Goal: Task Accomplishment & Management: Complete application form

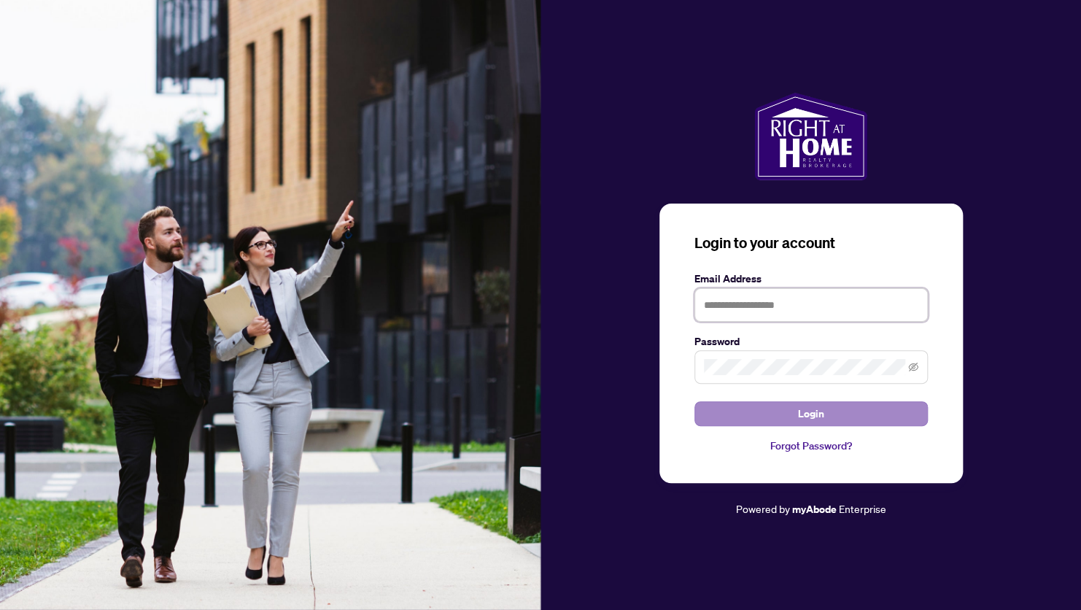
type input "**********"
click at [815, 414] on span "Login" at bounding box center [811, 413] width 26 height 23
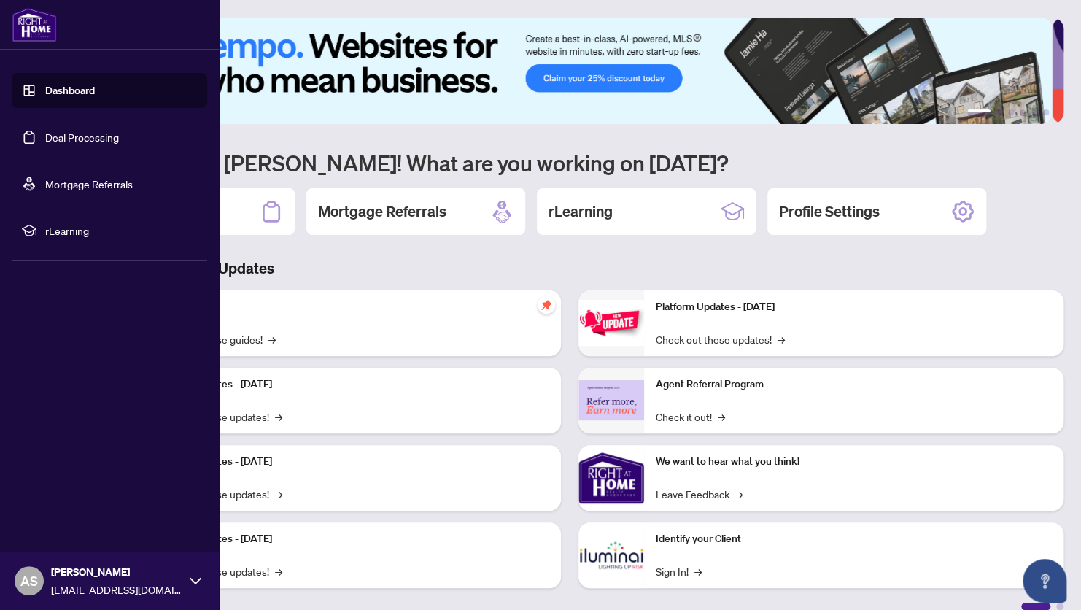
click at [63, 134] on link "Deal Processing" at bounding box center [82, 137] width 74 height 13
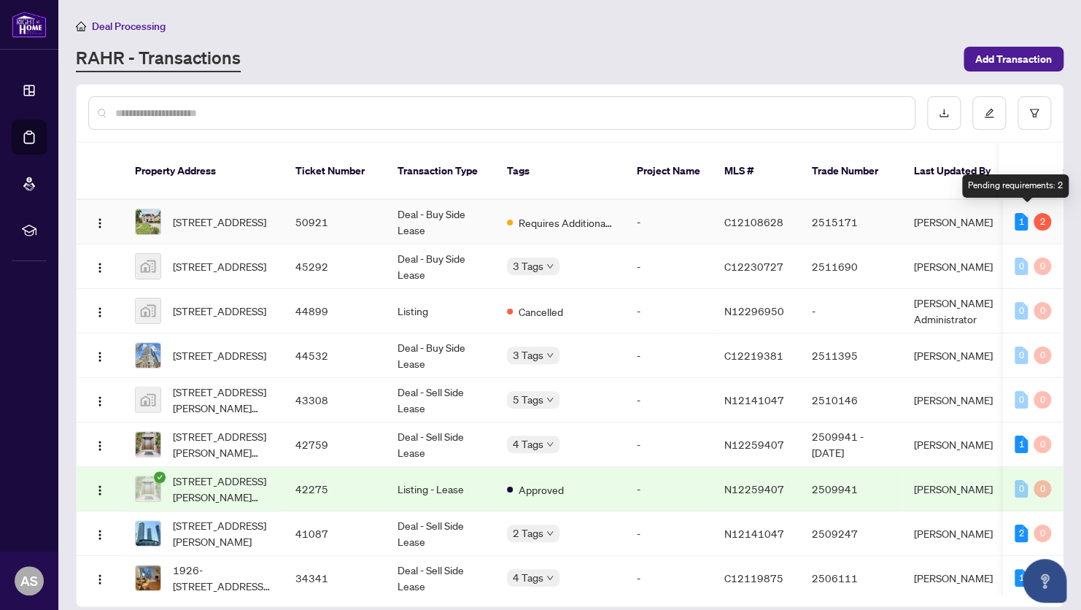
click at [1035, 213] on div "2" at bounding box center [1043, 222] width 18 height 18
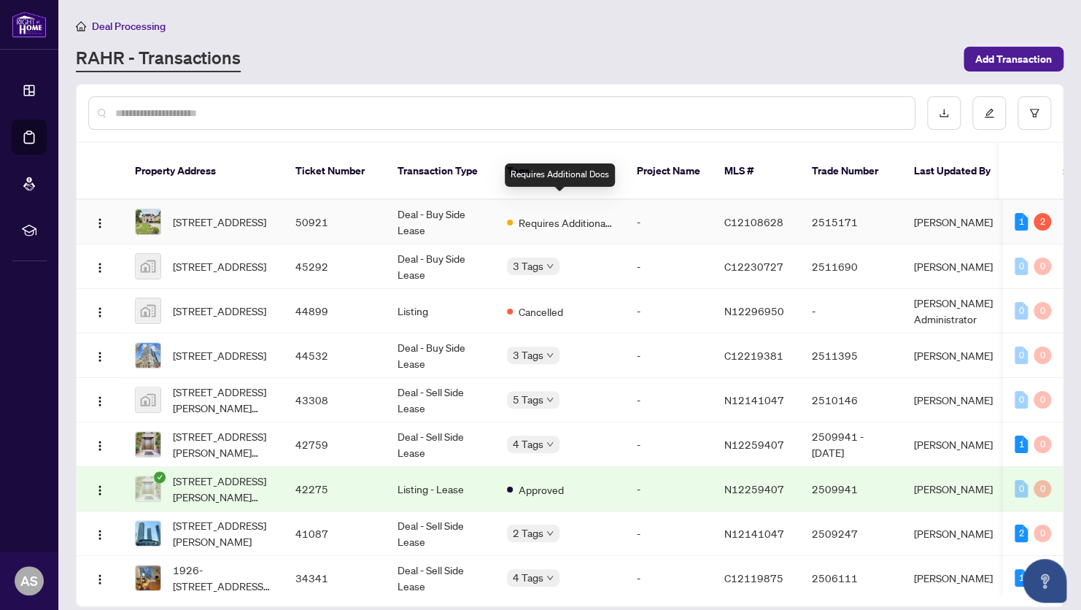
click at [549, 215] on span "Requires Additional Docs" at bounding box center [566, 223] width 95 height 16
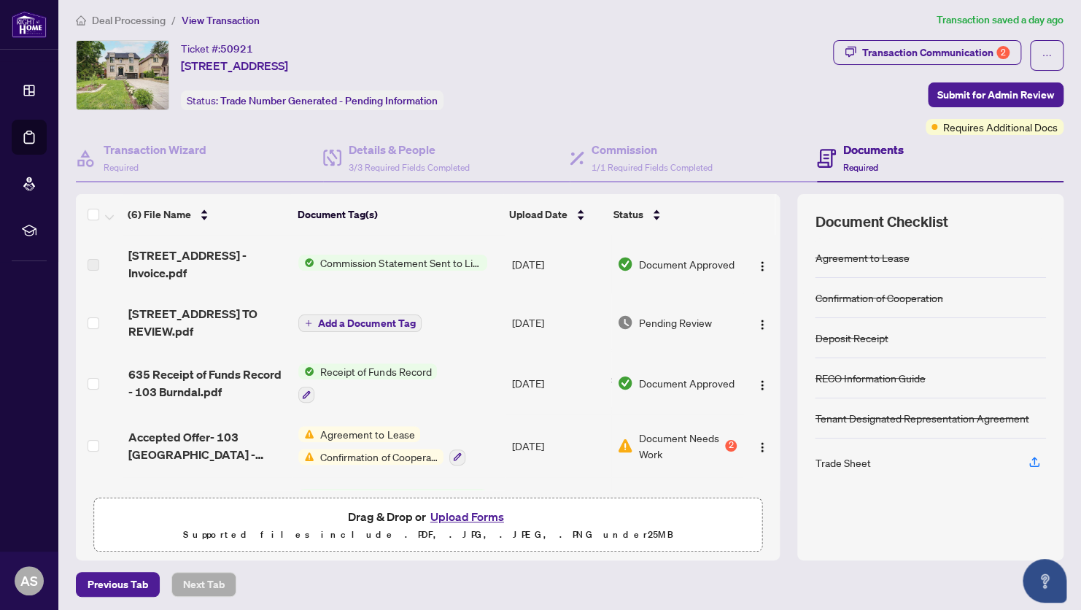
scroll to position [7, 0]
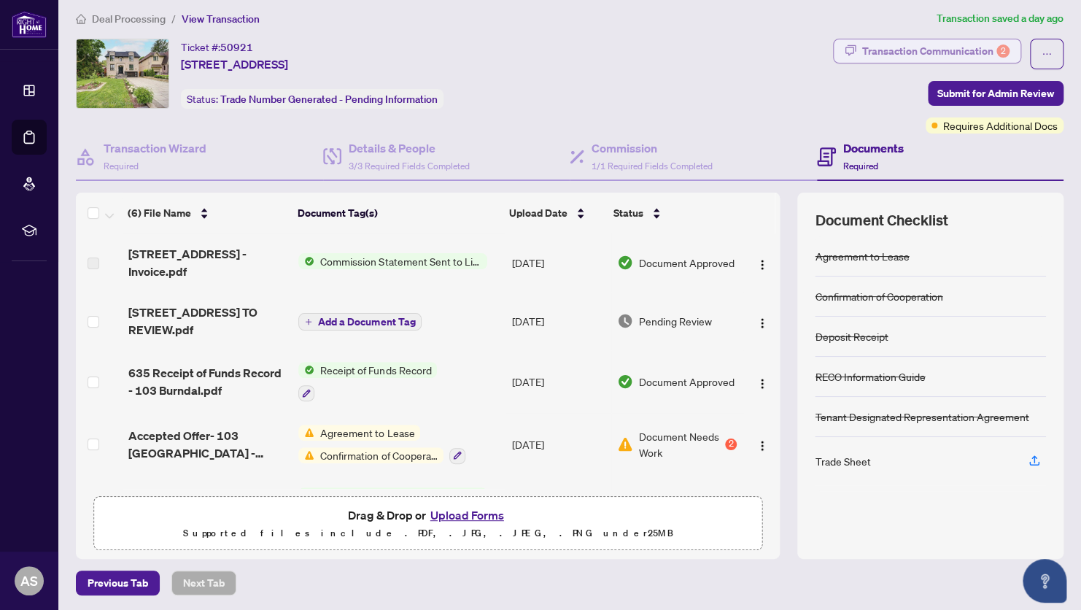
click at [917, 49] on div "Transaction Communication 2" at bounding box center [935, 50] width 147 height 23
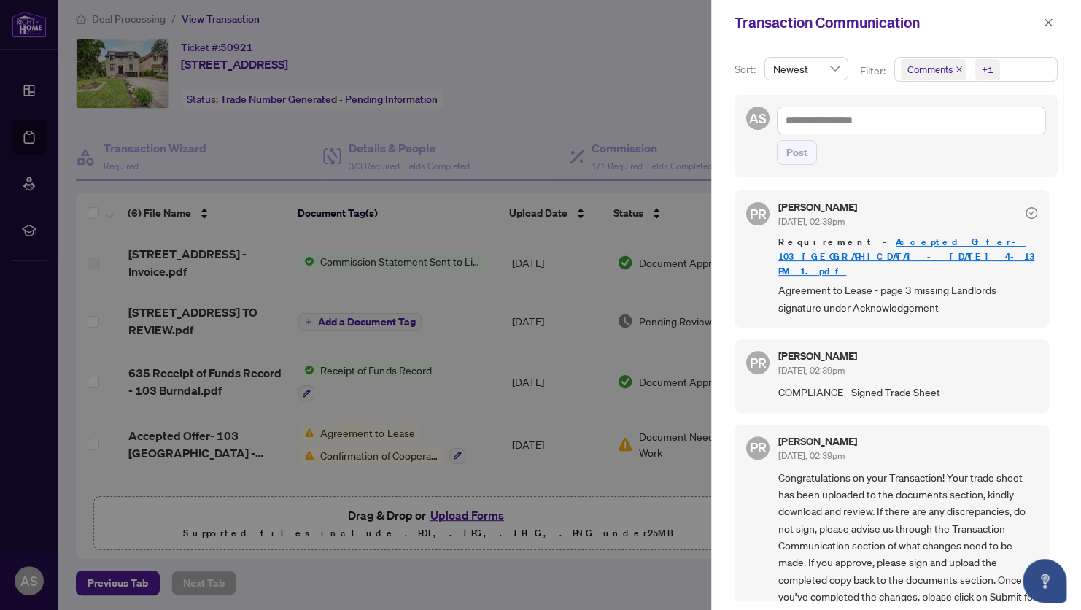
scroll to position [1, 0]
click at [669, 100] on div at bounding box center [540, 305] width 1081 height 610
click at [1048, 20] on icon "close" at bounding box center [1048, 23] width 10 height 10
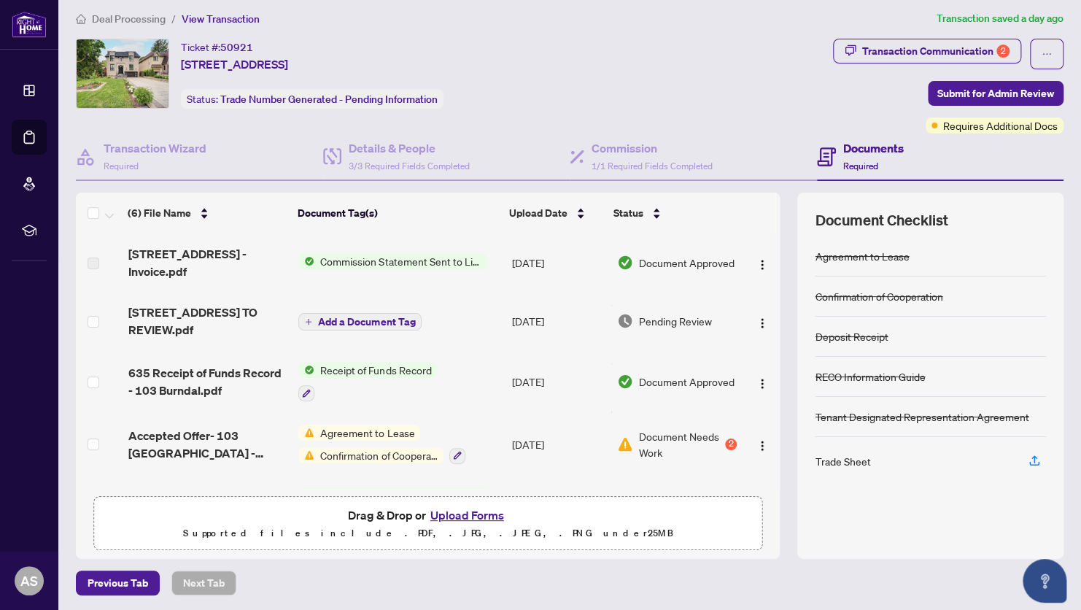
click at [375, 428] on span "Agreement to Lease" at bounding box center [367, 433] width 106 height 16
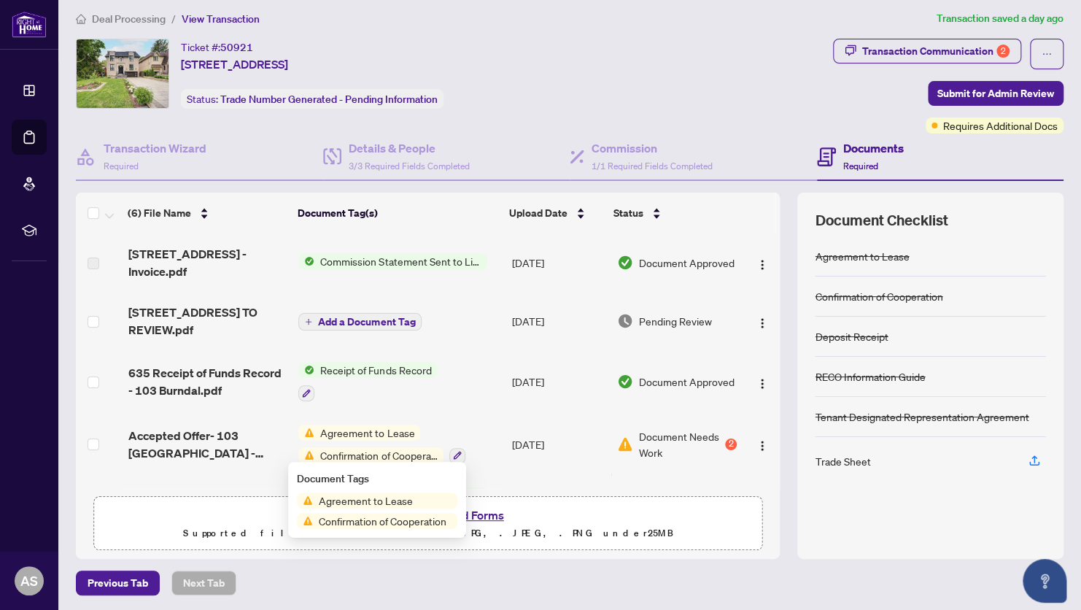
click at [373, 498] on span "Agreement to Lease" at bounding box center [366, 501] width 106 height 16
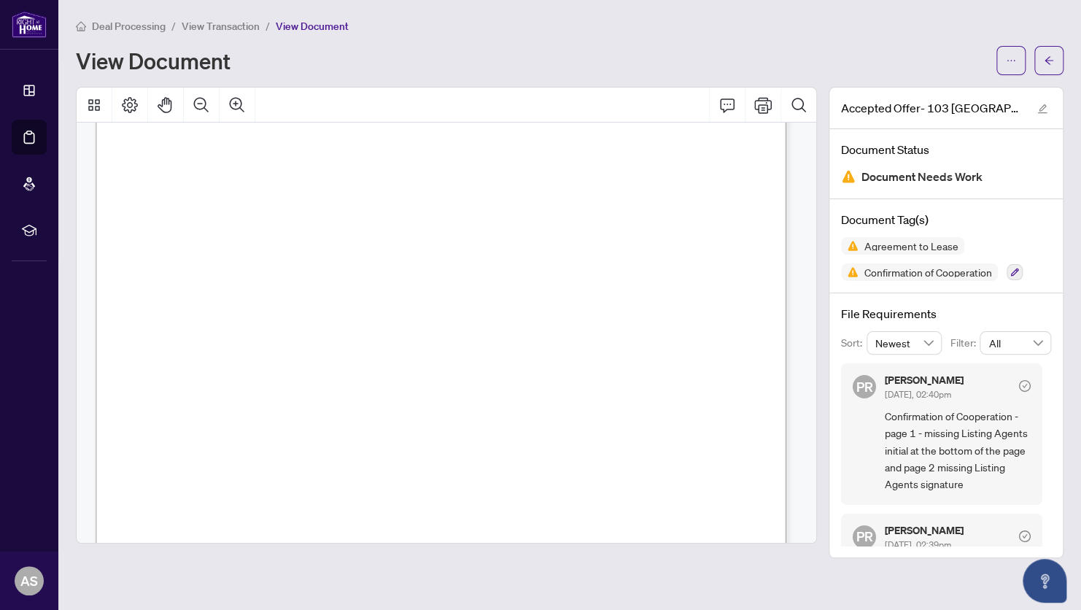
scroll to position [1044, 0]
click at [241, 24] on span "View Transaction" at bounding box center [221, 26] width 78 height 13
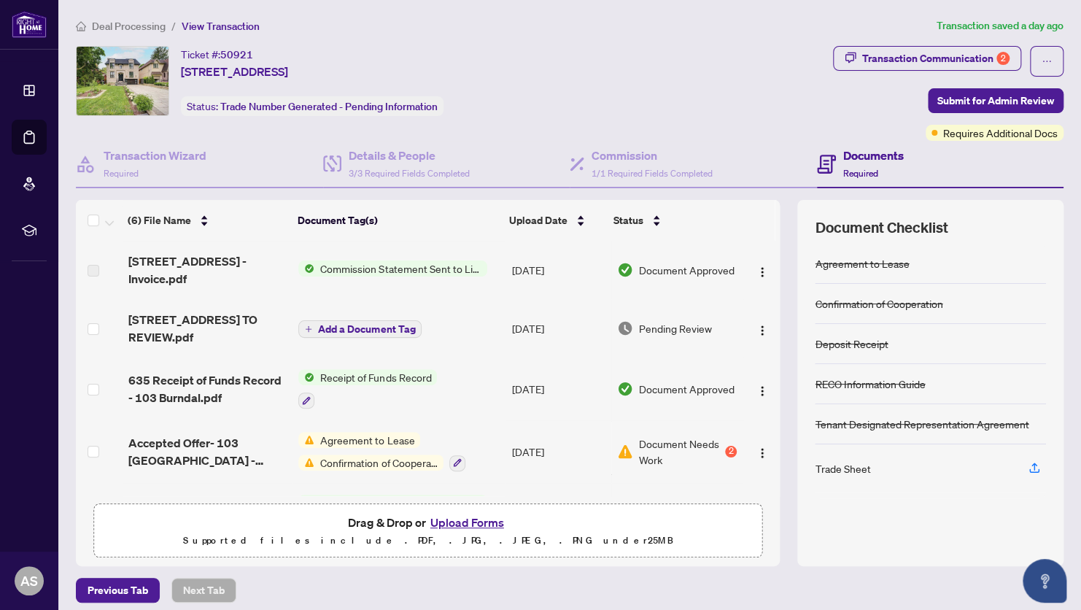
click at [377, 266] on span "Commission Statement Sent to Listing Brokerage" at bounding box center [400, 268] width 173 height 16
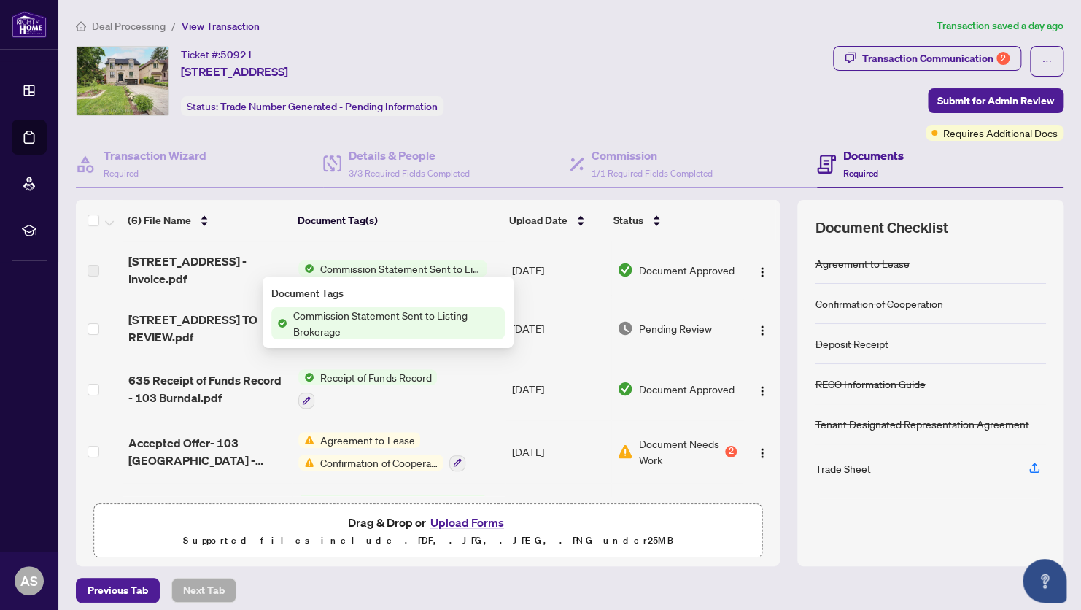
click at [366, 325] on span "Commission Statement Sent to Listing Brokerage" at bounding box center [395, 323] width 217 height 32
click at [180, 269] on span "[STREET_ADDRESS] - Invoice.pdf" at bounding box center [207, 269] width 159 height 35
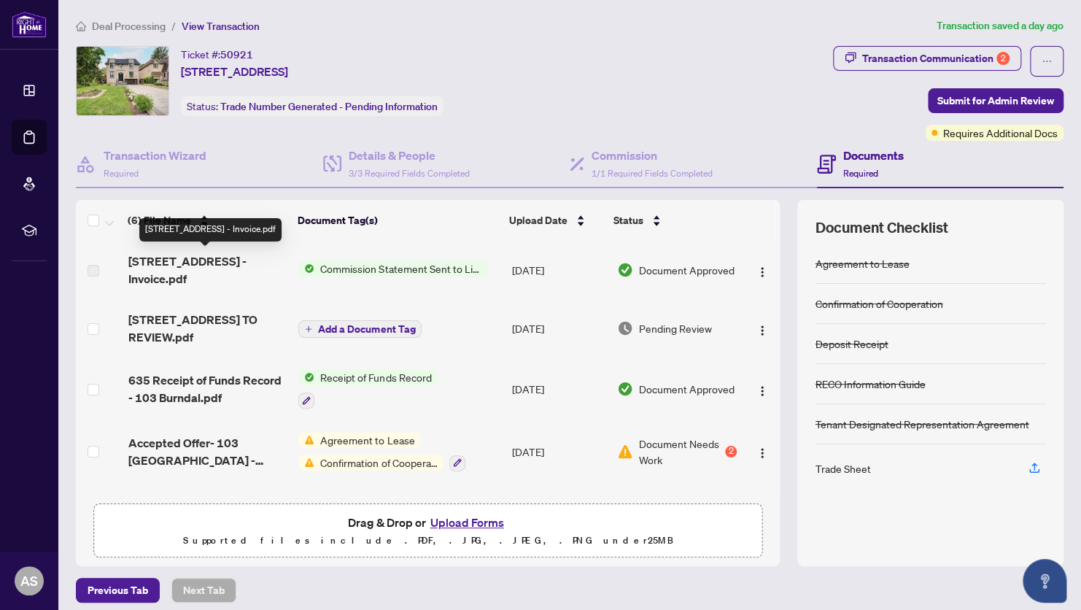
click at [185, 261] on span "[STREET_ADDRESS] - Invoice.pdf" at bounding box center [207, 269] width 159 height 35
click at [392, 266] on span "Commission Statement Sent to Listing Brokerage" at bounding box center [400, 268] width 173 height 16
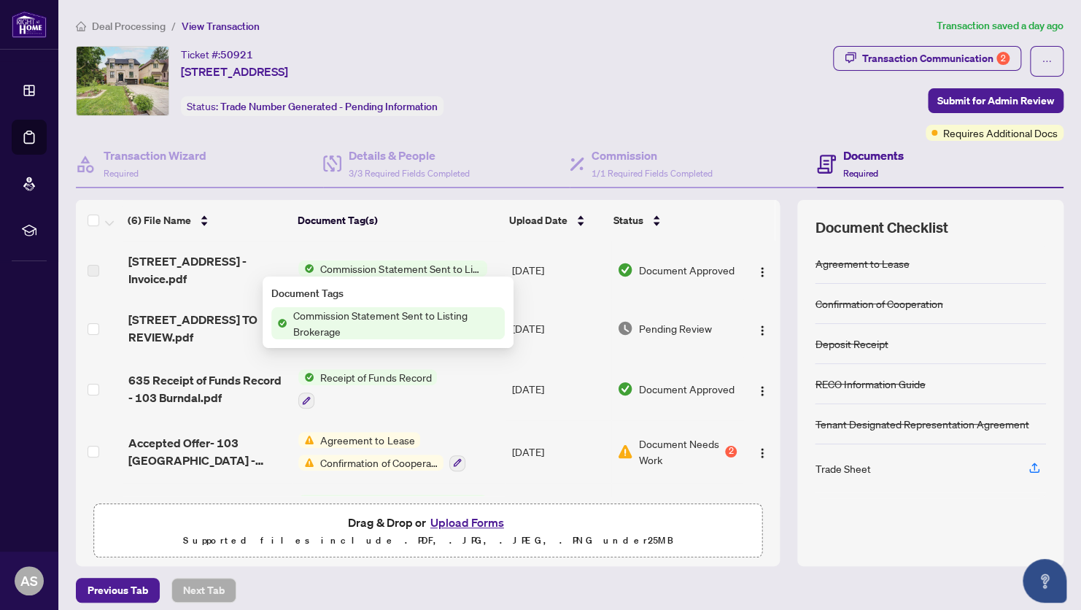
click at [392, 266] on span "Commission Statement Sent to Listing Brokerage" at bounding box center [400, 268] width 173 height 16
click at [374, 316] on span "Commission Statement Sent to Listing Brokerage" at bounding box center [395, 323] width 217 height 32
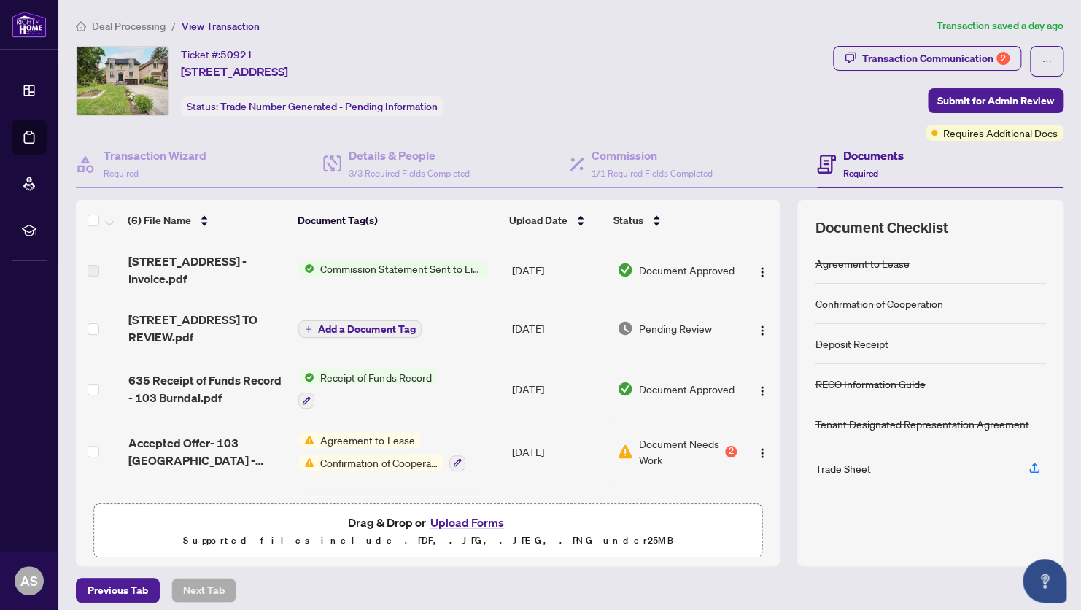
click at [652, 269] on span "Document Approved" at bounding box center [687, 270] width 96 height 16
click at [374, 327] on span "Add a Document Tag" at bounding box center [366, 329] width 97 height 10
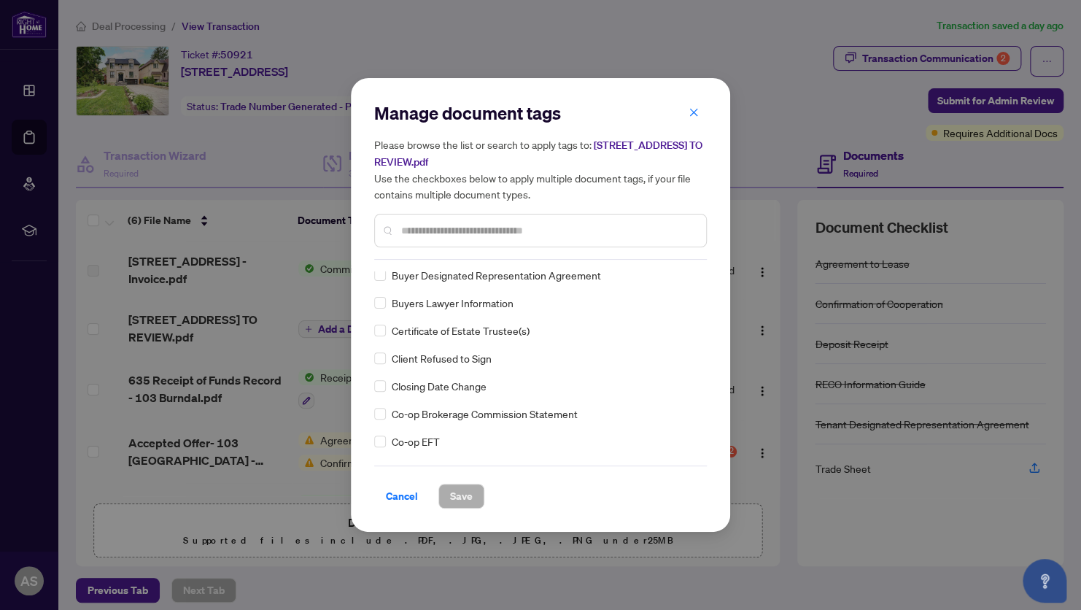
scroll to position [511, 0]
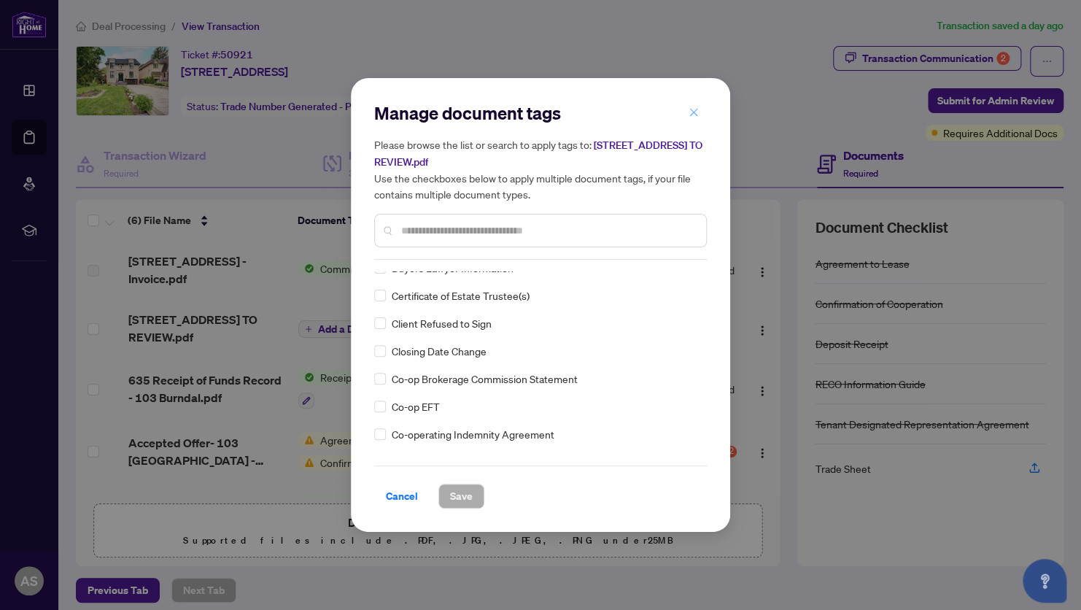
click at [693, 112] on icon "close" at bounding box center [694, 112] width 10 height 10
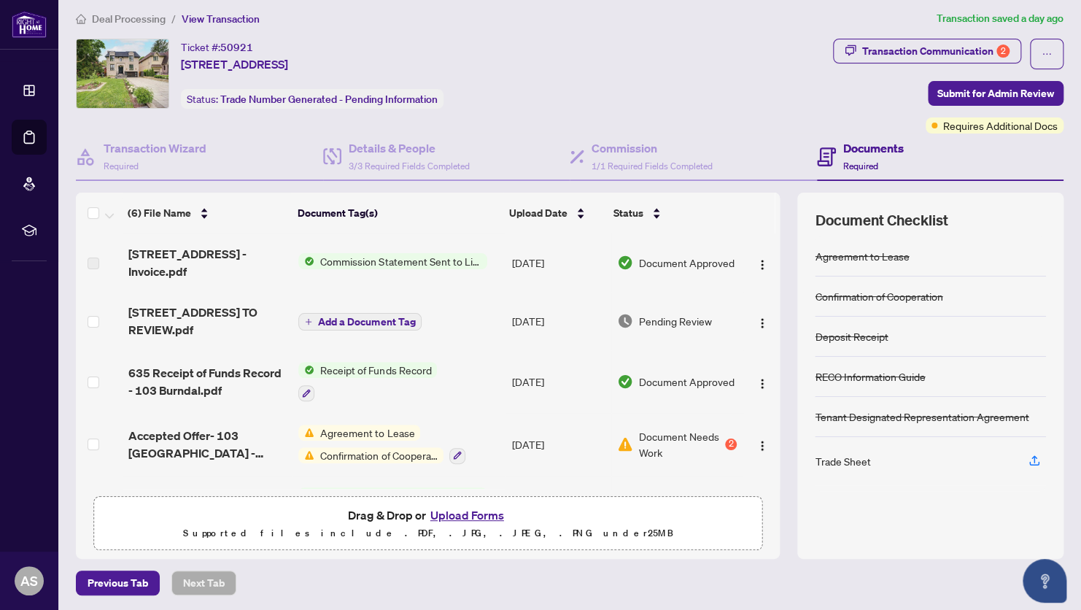
scroll to position [0, 0]
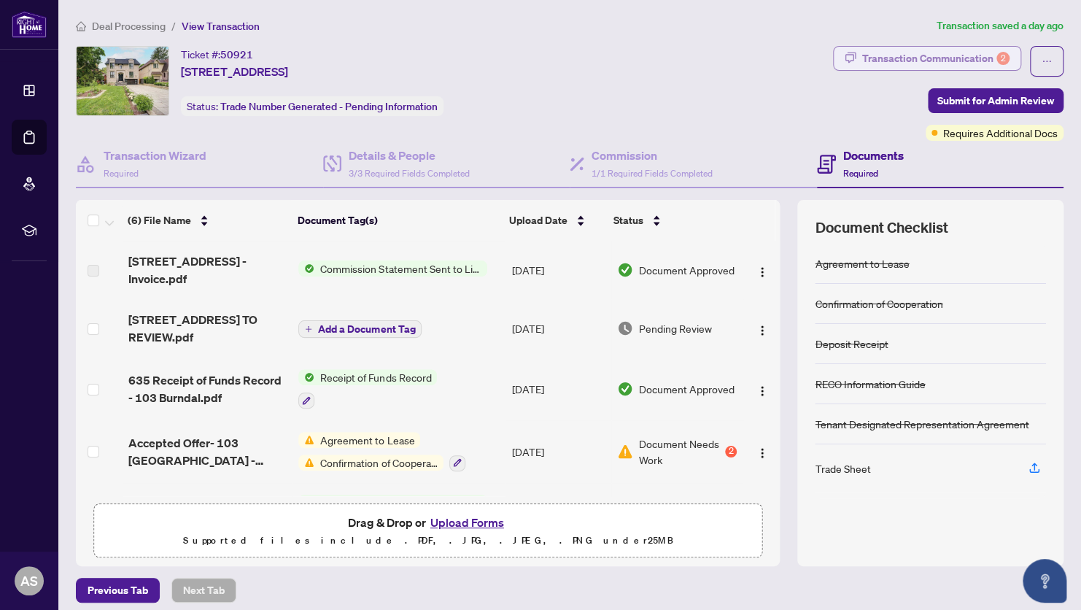
click at [862, 54] on div "Transaction Communication 2" at bounding box center [935, 58] width 147 height 23
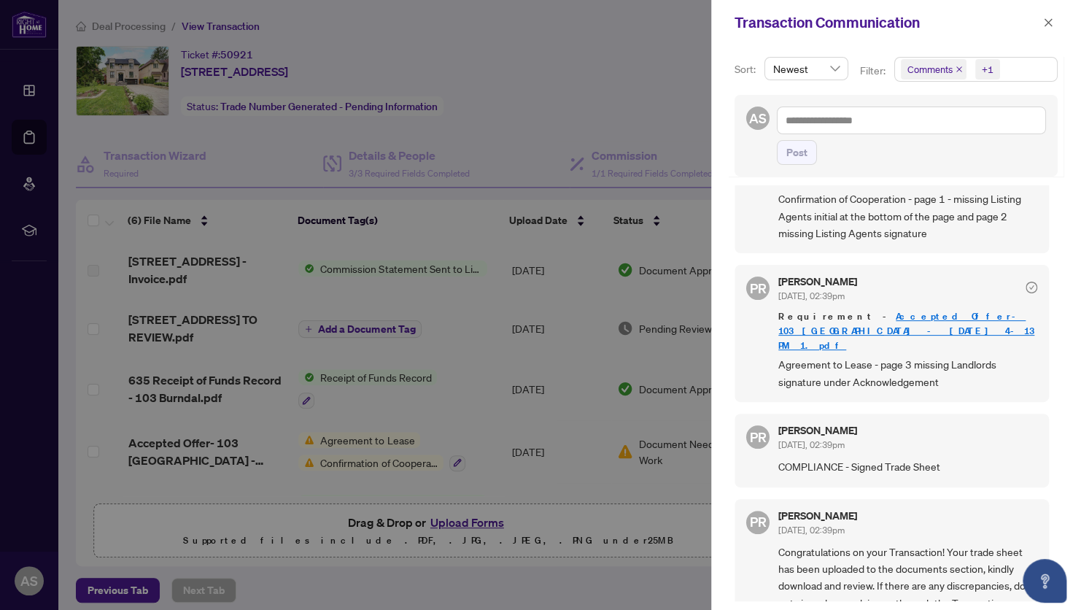
scroll to position [73, 0]
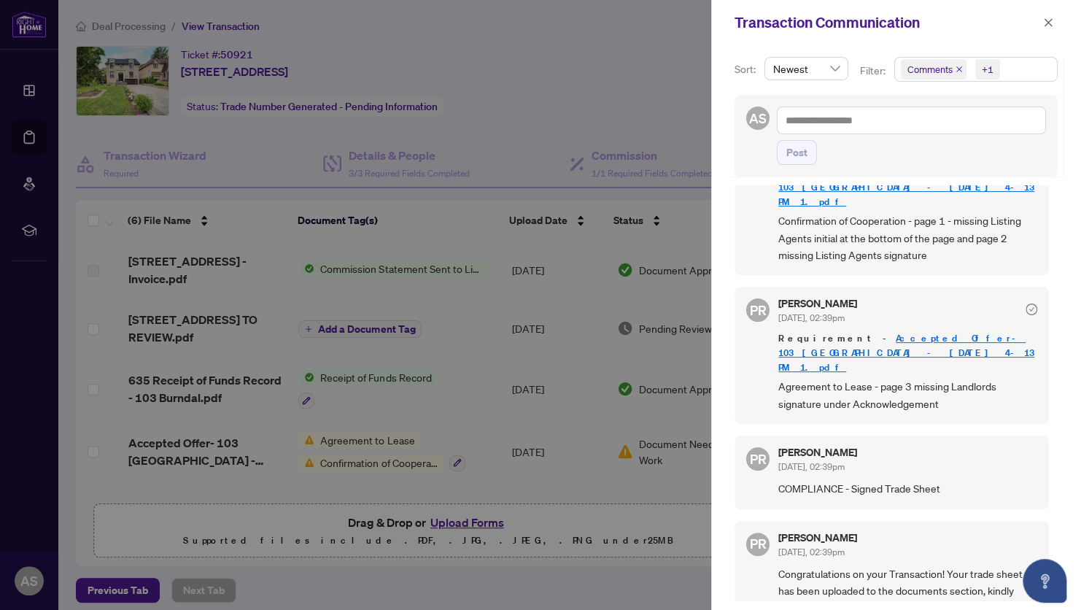
click at [624, 71] on div at bounding box center [540, 305] width 1081 height 610
click at [1047, 20] on icon "close" at bounding box center [1048, 23] width 10 height 10
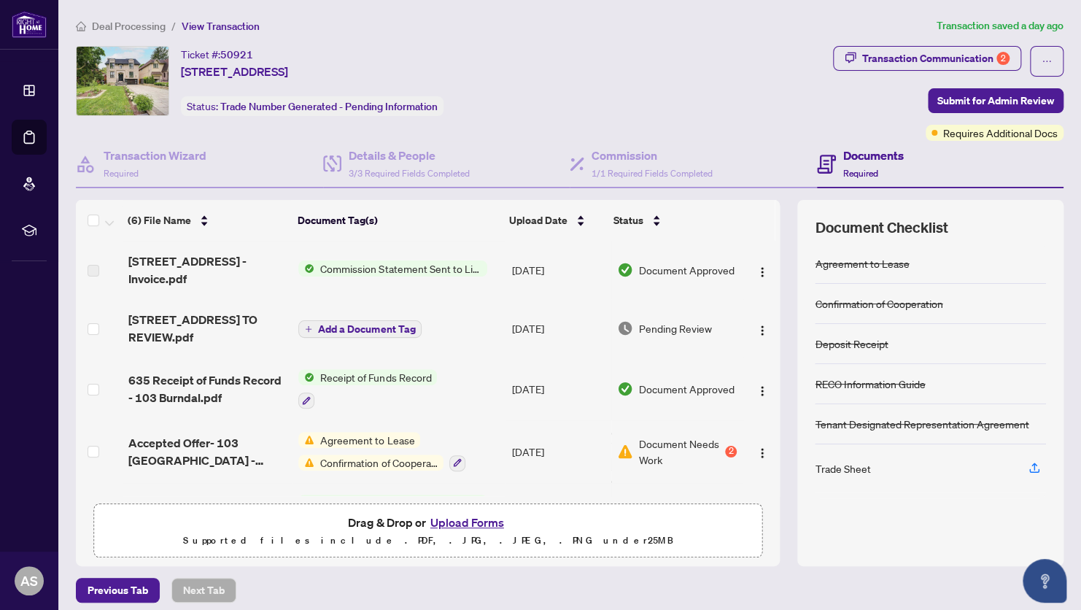
click at [386, 264] on span "Commission Statement Sent to Listing Brokerage" at bounding box center [400, 268] width 173 height 16
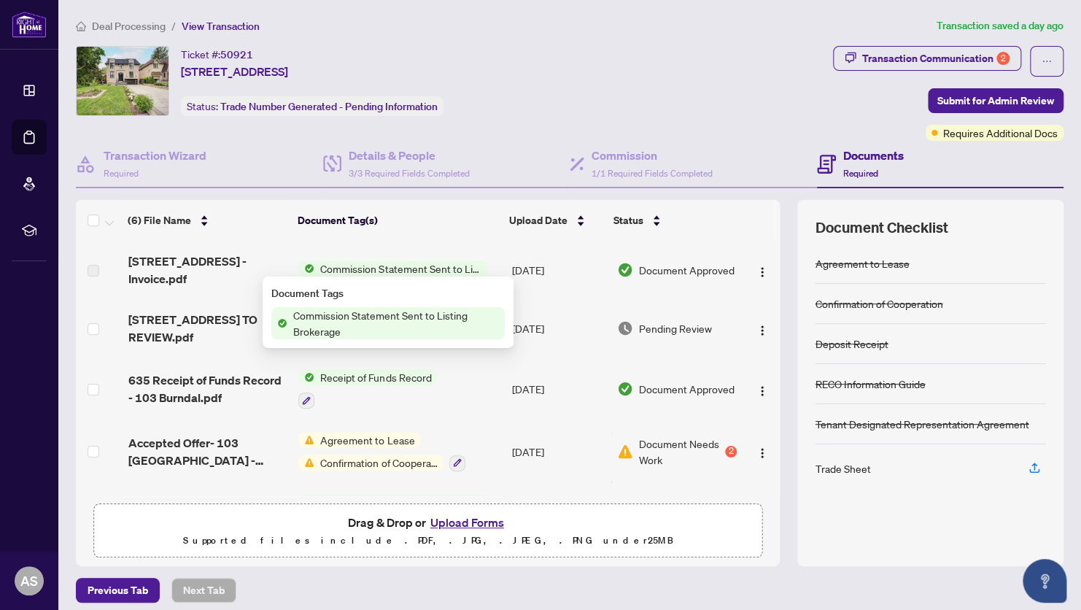
click at [386, 264] on span "Commission Statement Sent to Listing Brokerage" at bounding box center [400, 268] width 173 height 16
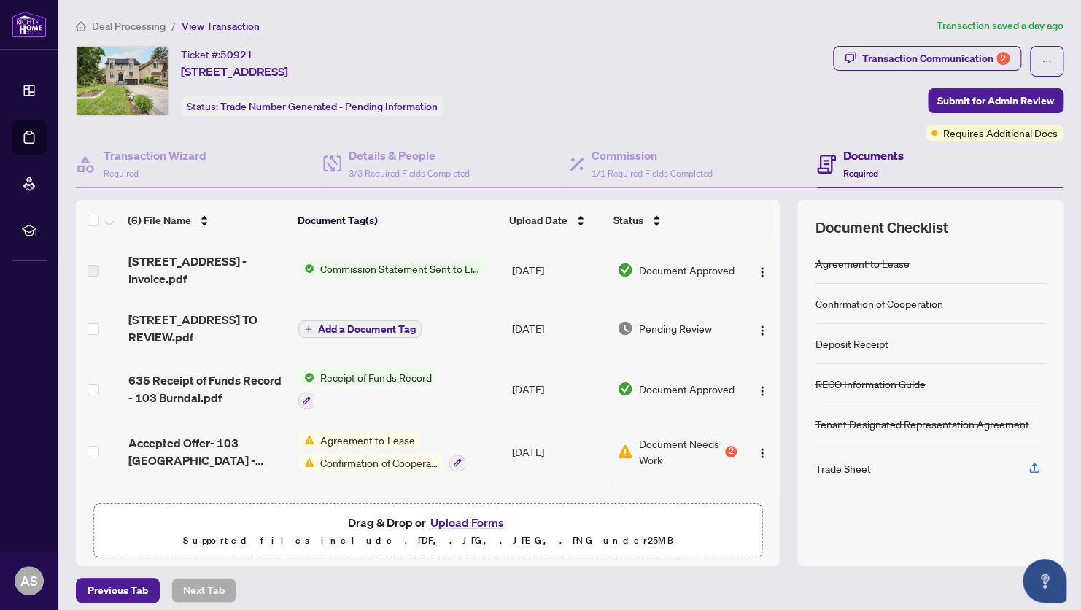
click at [386, 266] on span "Commission Statement Sent to Listing Brokerage" at bounding box center [400, 268] width 173 height 16
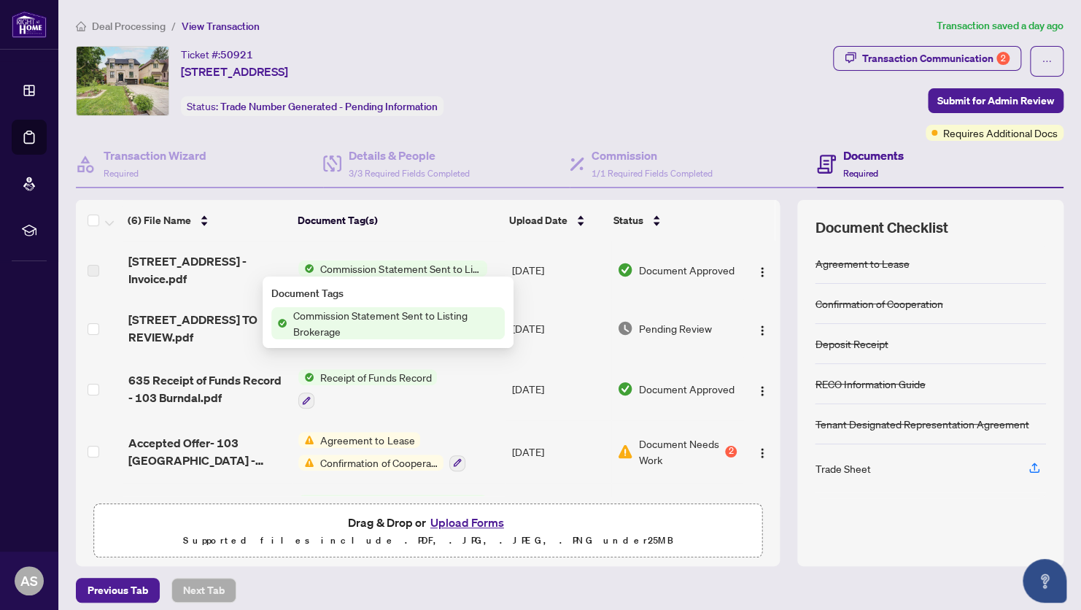
click at [362, 325] on span "Commission Statement Sent to Listing Brokerage" at bounding box center [395, 323] width 217 height 32
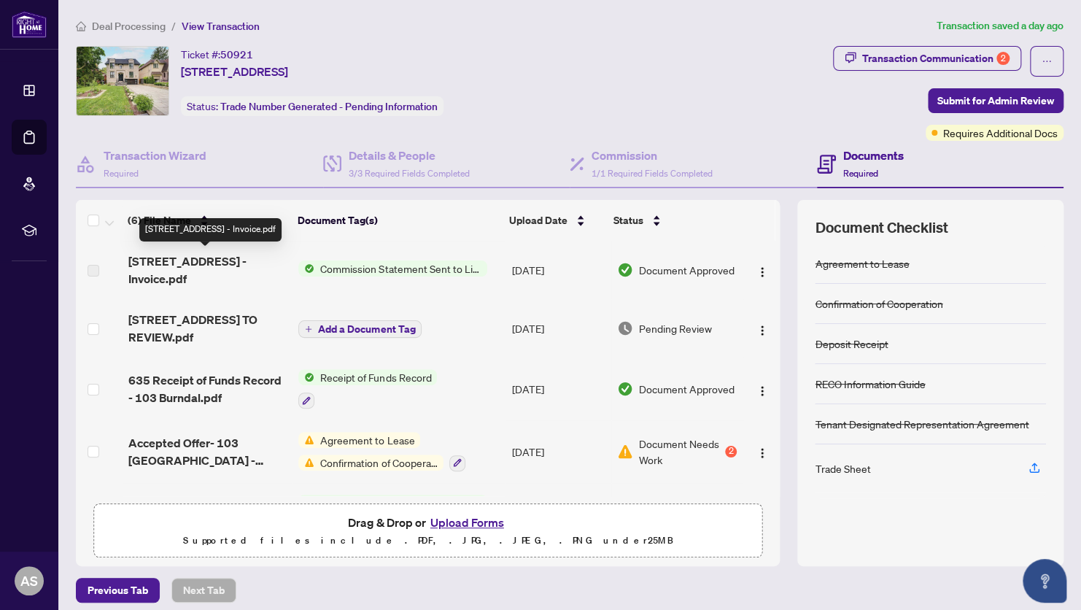
click at [182, 268] on span "[STREET_ADDRESS] - Invoice.pdf" at bounding box center [207, 269] width 159 height 35
click at [93, 269] on label at bounding box center [94, 271] width 12 height 16
click at [532, 104] on div "Ticket #: 50921 103 Burndale Ave, Toronto, Ontario M2N 1S8, Canada Status: Trad…" at bounding box center [452, 81] width 752 height 70
click at [355, 326] on span "Add a Document Tag" at bounding box center [366, 329] width 97 height 10
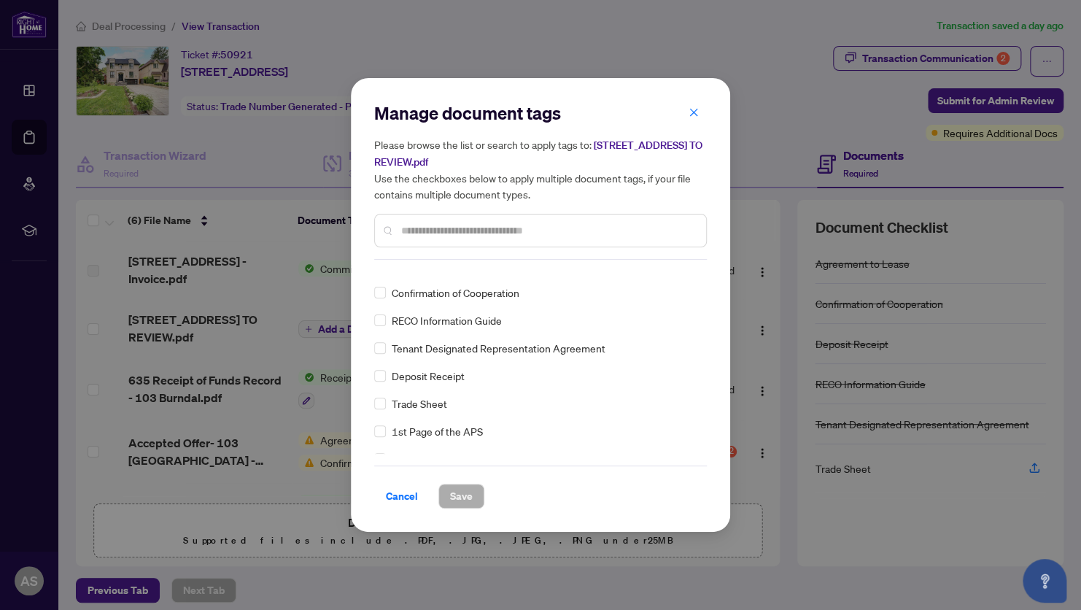
scroll to position [0, 0]
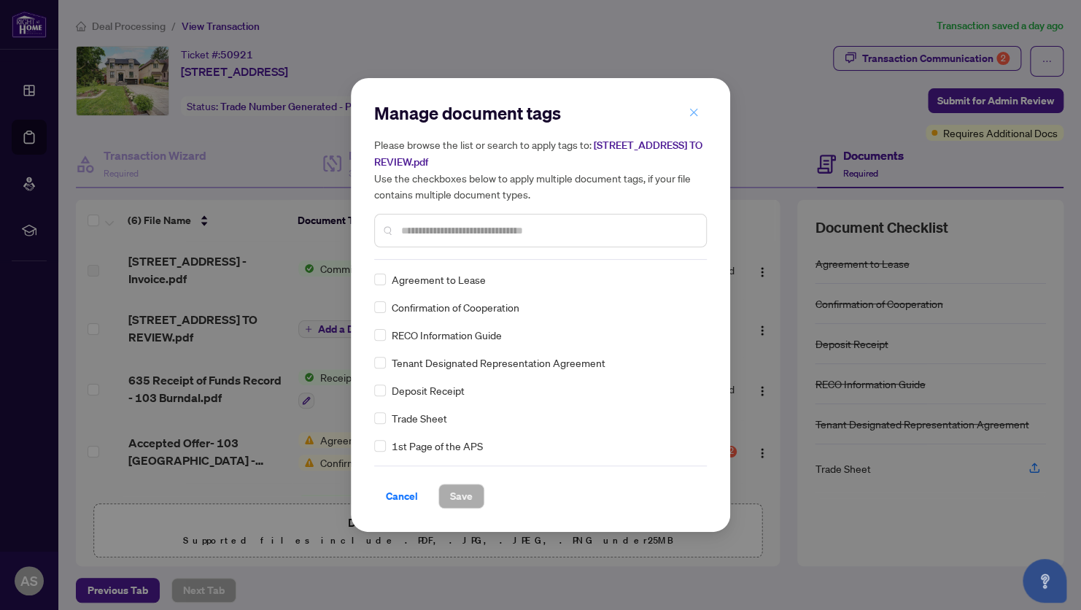
click at [693, 113] on icon "close" at bounding box center [694, 112] width 8 height 8
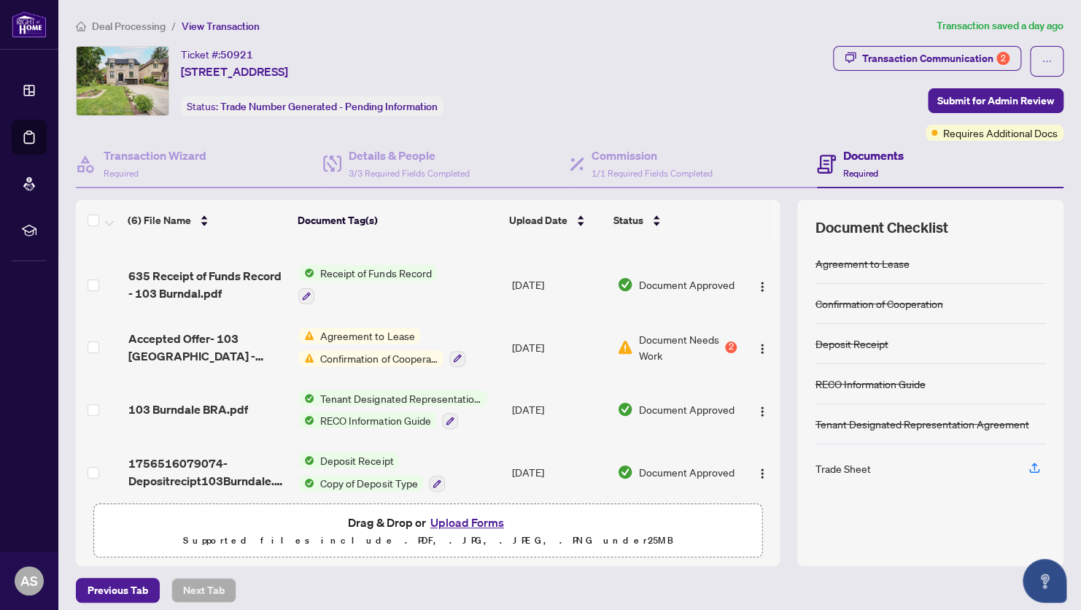
scroll to position [112, 0]
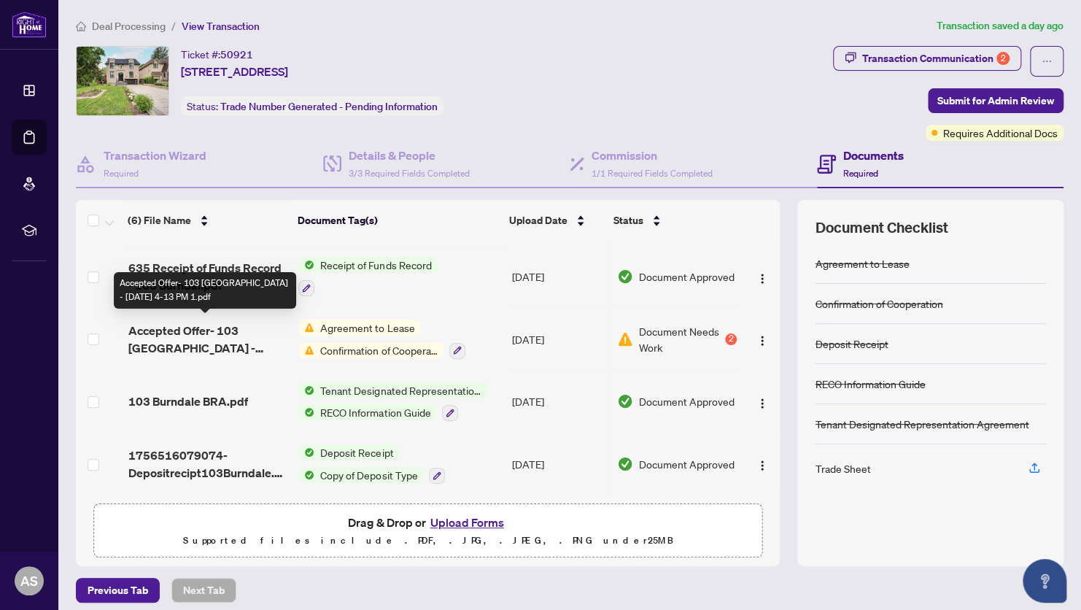
click at [168, 326] on span "Accepted Offer- 103 [GEOGRAPHIC_DATA] - [DATE] 4-13 PM 1.pdf" at bounding box center [207, 339] width 159 height 35
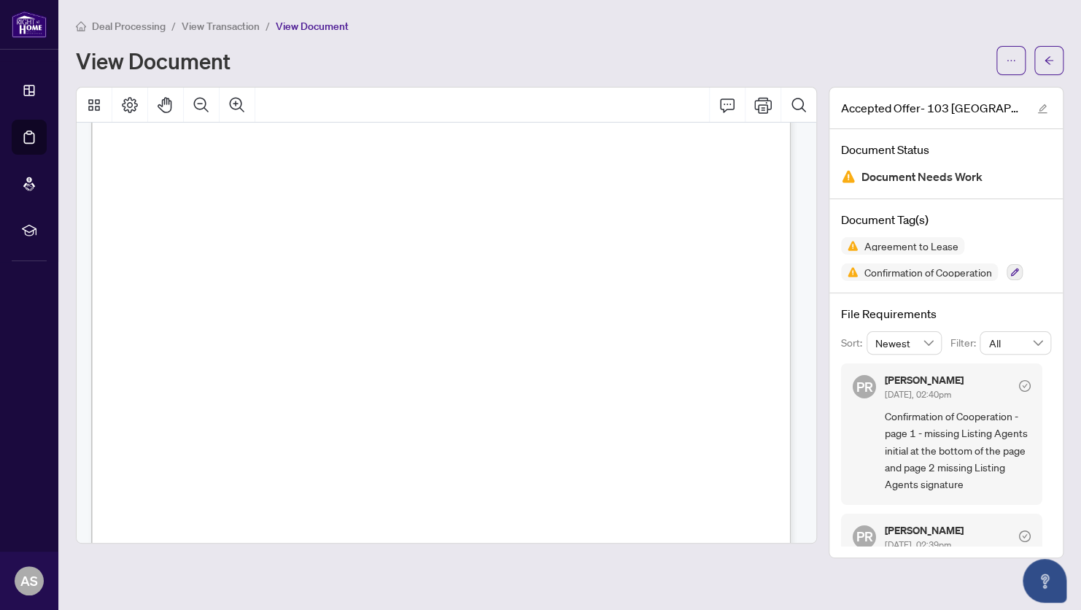
scroll to position [6979, 0]
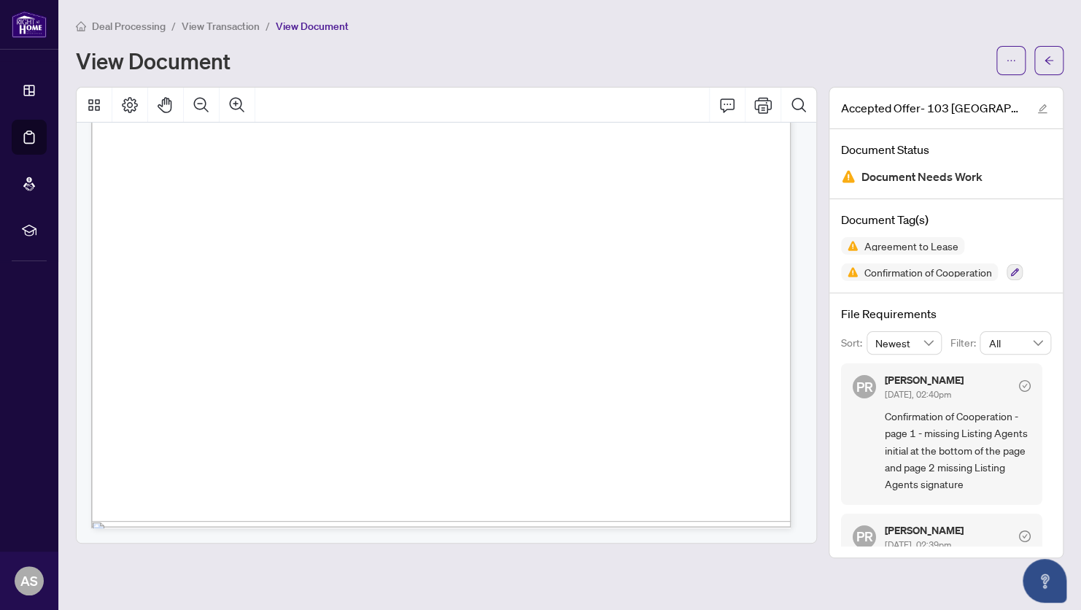
click at [126, 23] on span "Deal Processing" at bounding box center [129, 26] width 74 height 13
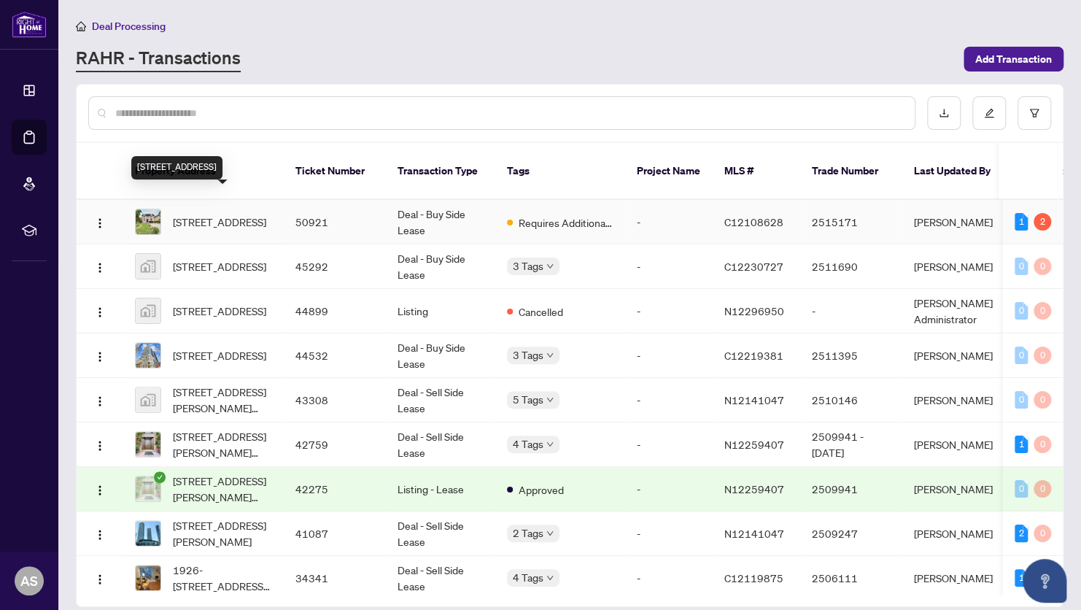
click at [212, 214] on span "[STREET_ADDRESS]" at bounding box center [219, 222] width 93 height 16
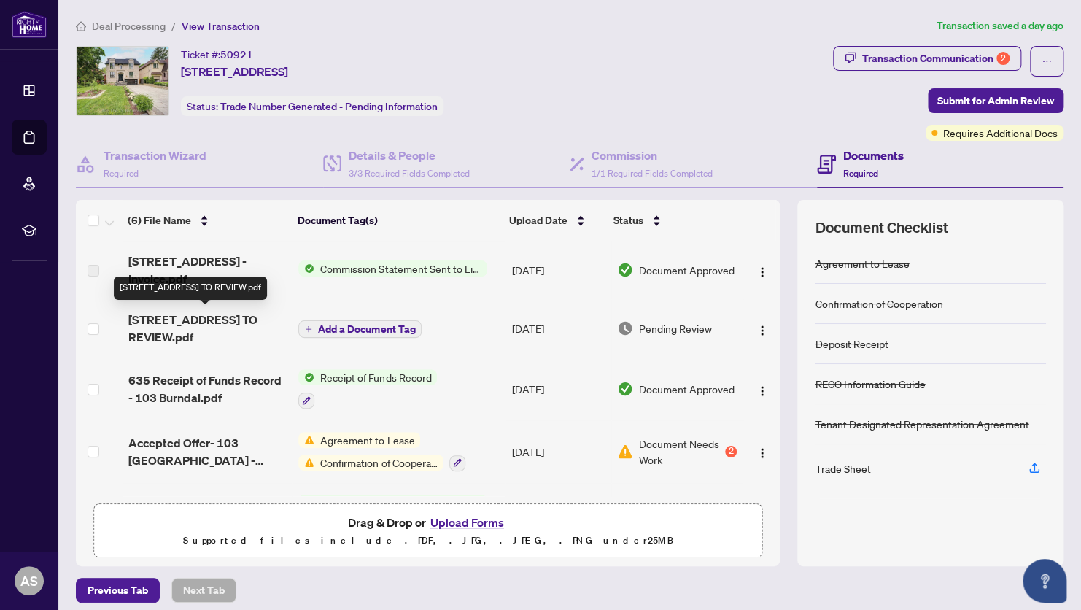
click at [187, 325] on span "[STREET_ADDRESS] TO REVIEW.pdf" at bounding box center [207, 328] width 159 height 35
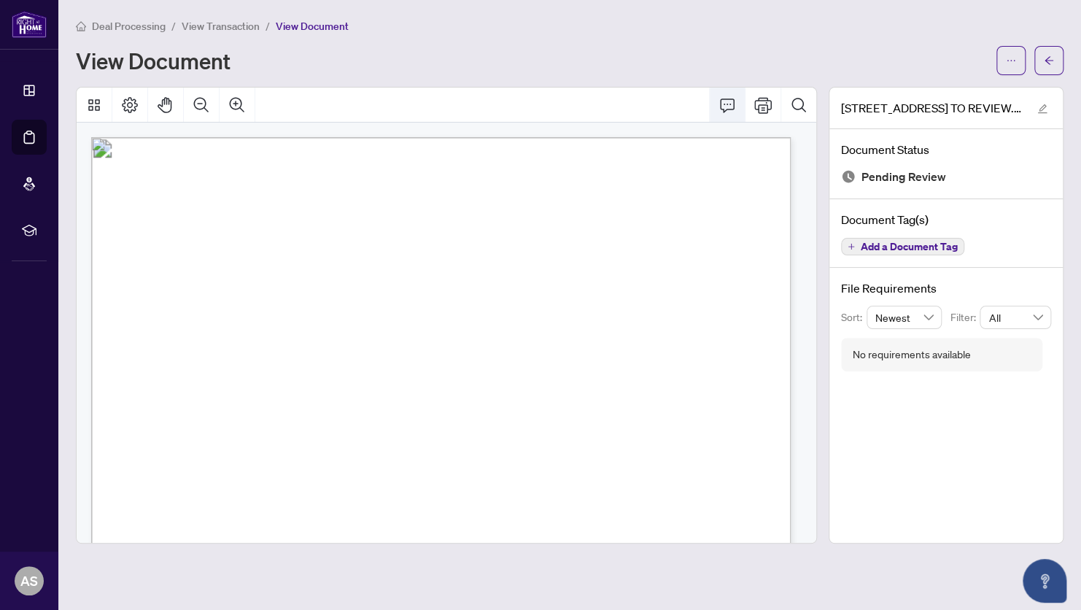
click at [727, 105] on icon "Comment" at bounding box center [728, 105] width 18 height 18
click at [1011, 59] on icon "ellipsis" at bounding box center [1011, 60] width 10 height 10
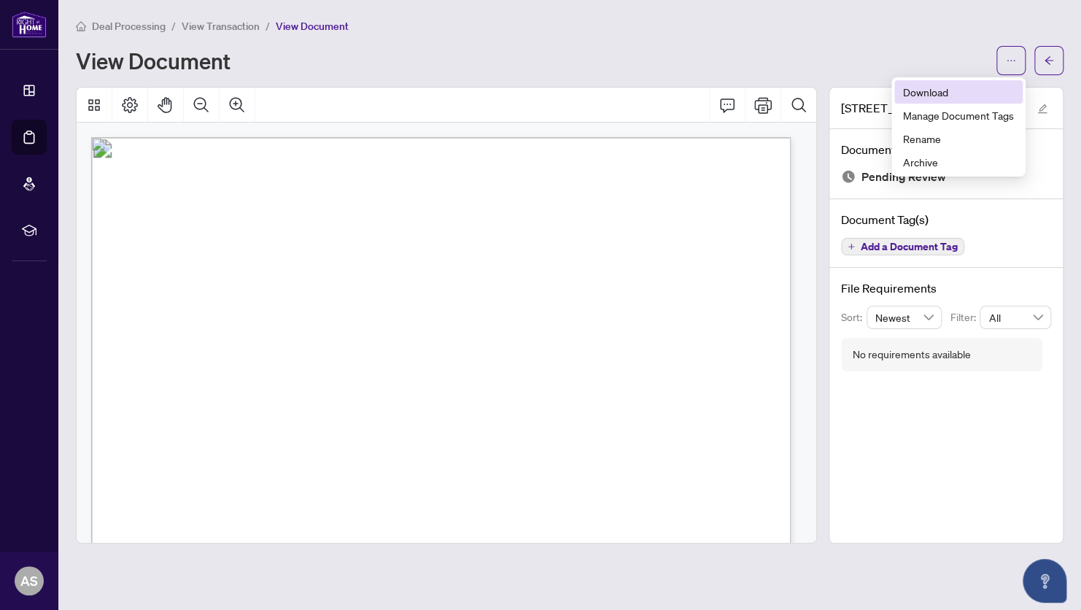
click at [932, 90] on span "Download" at bounding box center [958, 92] width 111 height 16
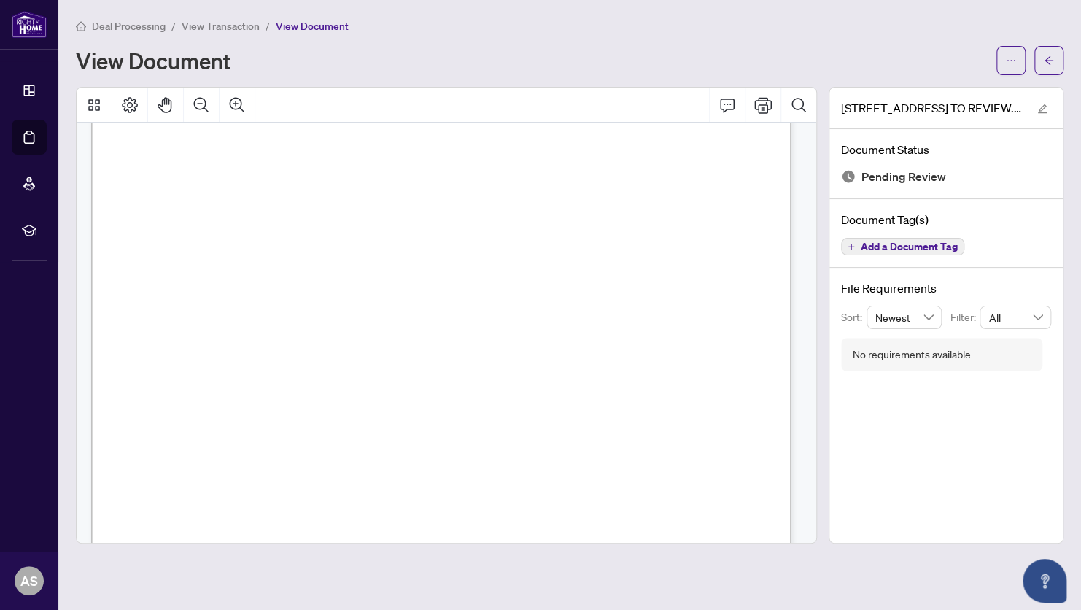
scroll to position [73, 0]
click at [894, 28] on div "Deal Processing / View Transaction / View Document" at bounding box center [570, 26] width 988 height 17
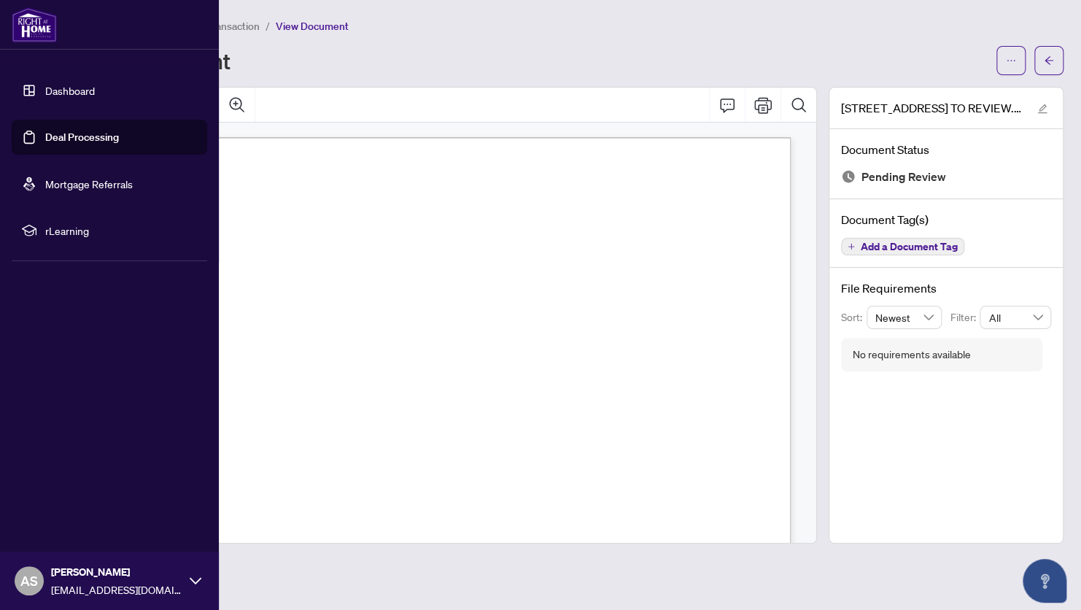
click at [49, 136] on link "Deal Processing" at bounding box center [82, 137] width 74 height 13
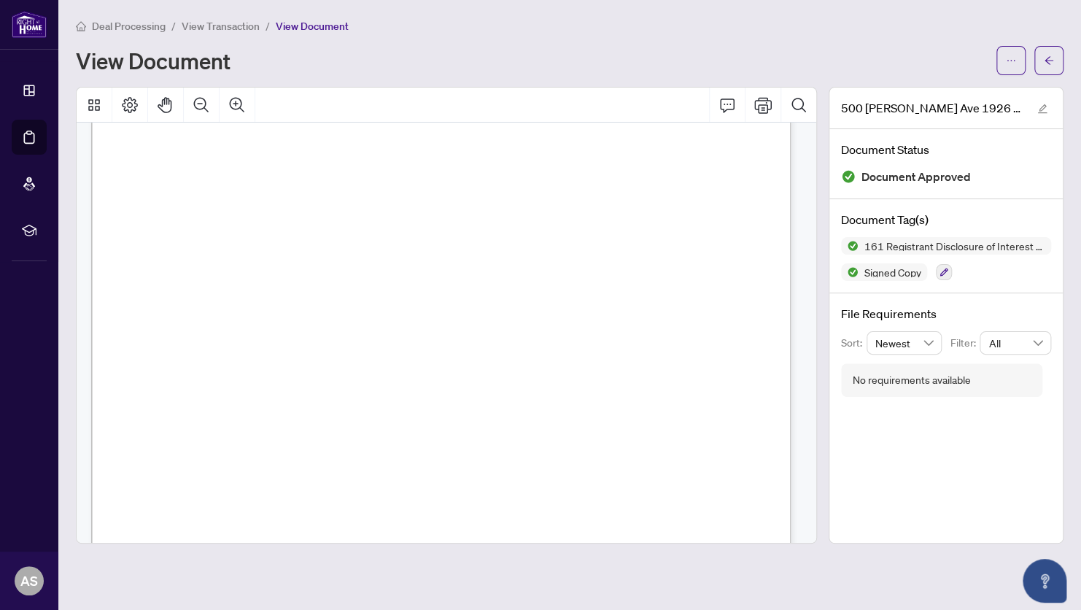
scroll to position [73, 0]
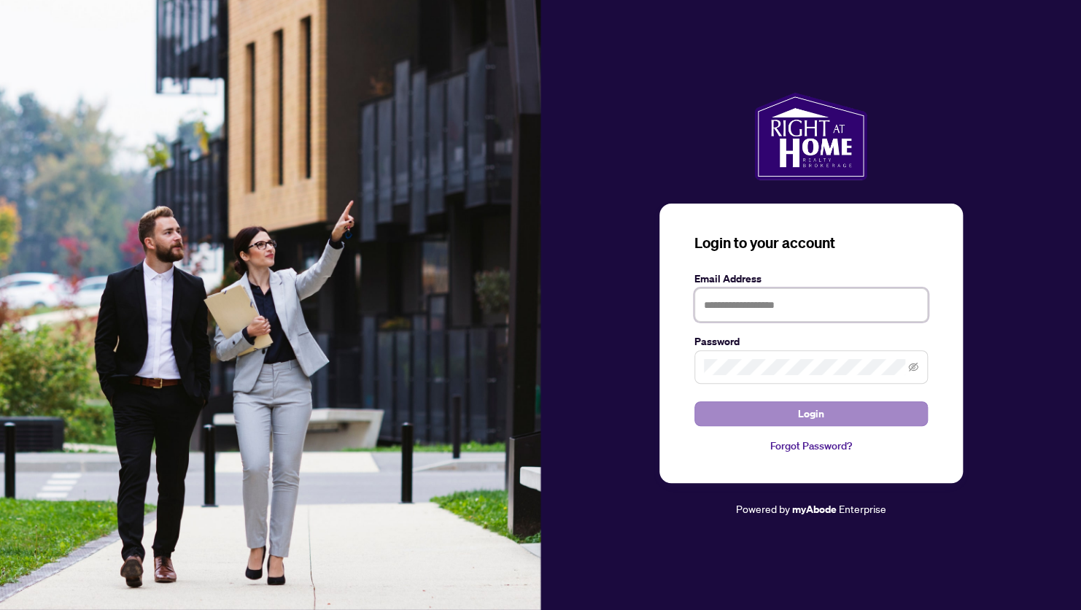
type input "**********"
click at [789, 417] on button "Login" at bounding box center [811, 413] width 233 height 25
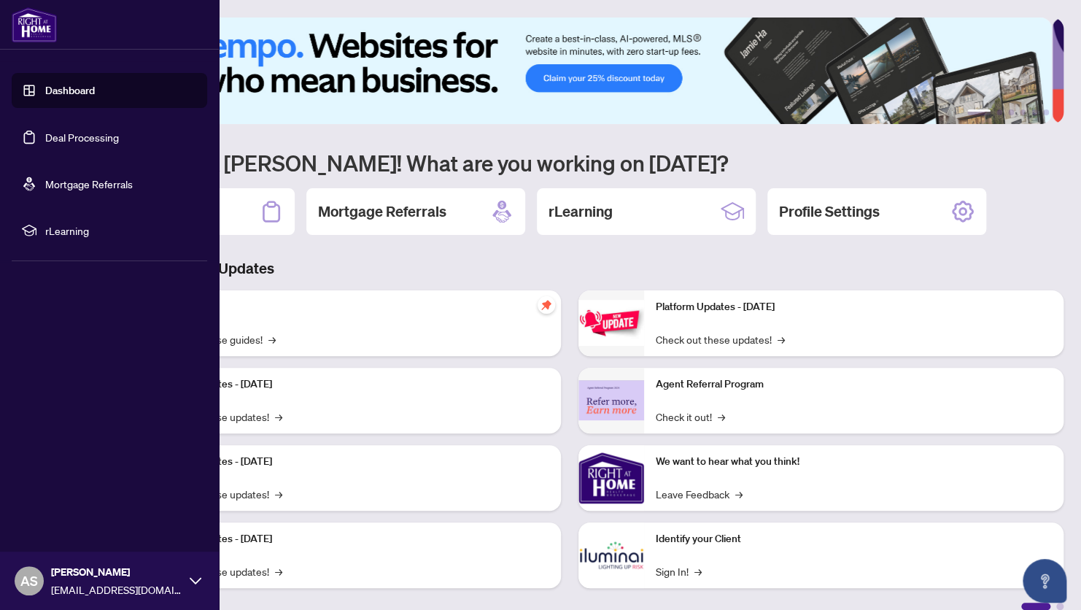
click at [45, 135] on link "Deal Processing" at bounding box center [82, 137] width 74 height 13
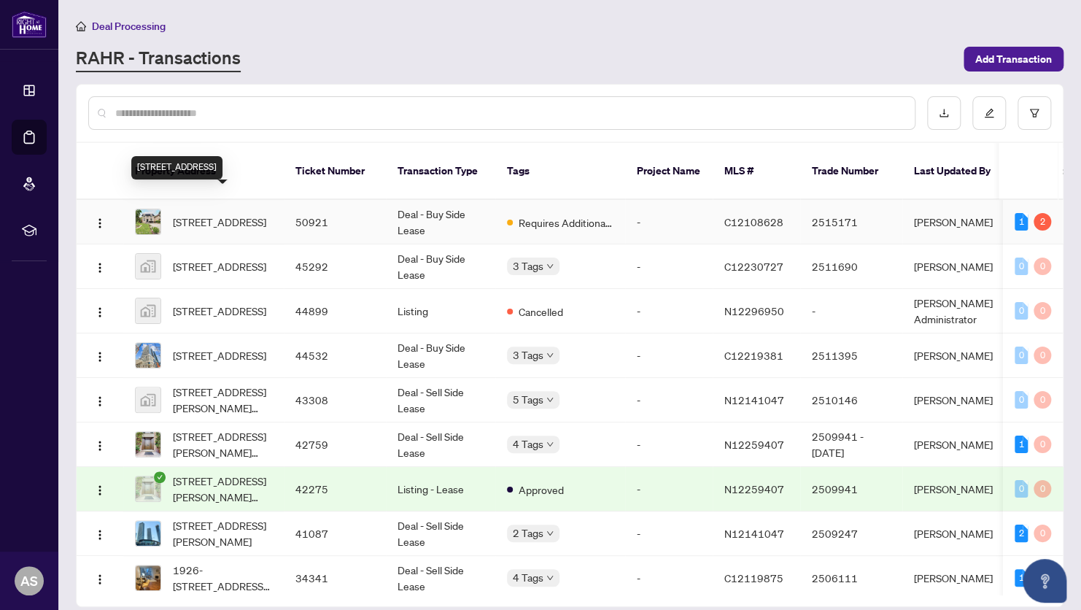
click at [197, 214] on span "[STREET_ADDRESS]" at bounding box center [219, 222] width 93 height 16
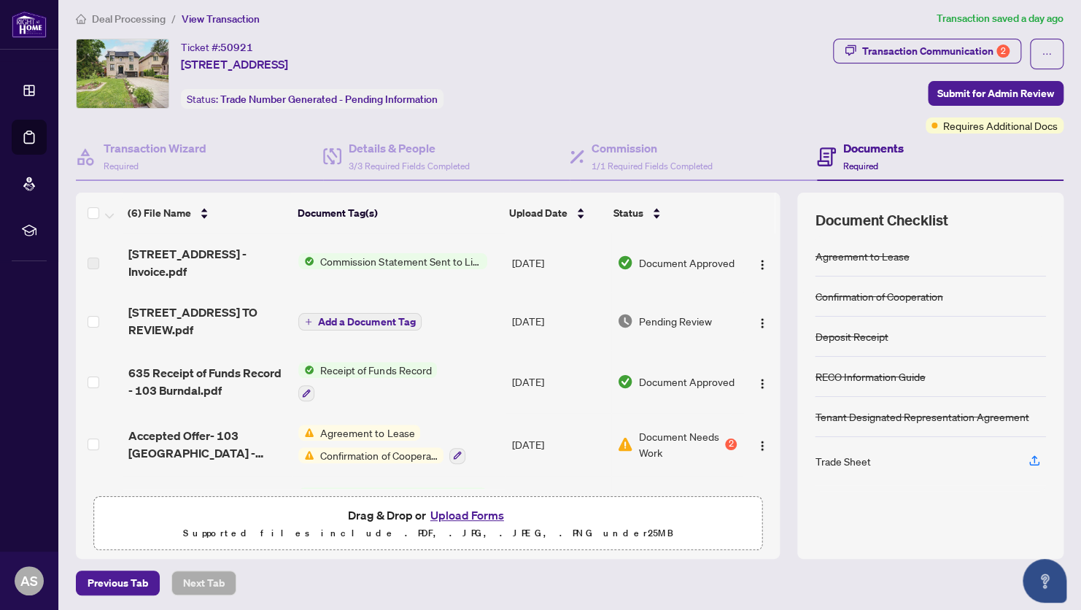
click at [455, 514] on button "Upload Forms" at bounding box center [467, 515] width 82 height 19
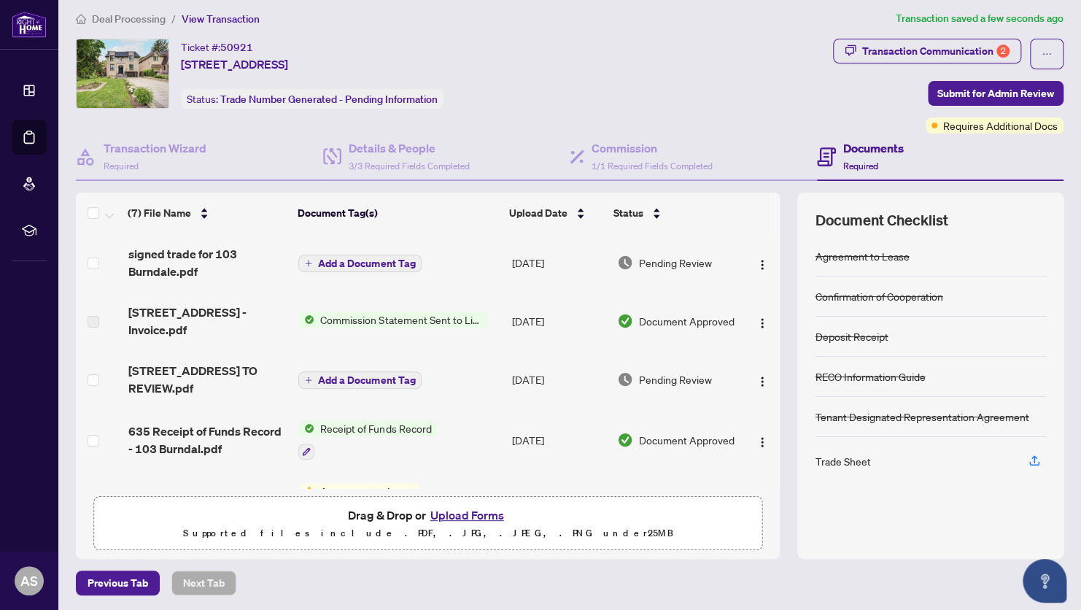
click at [360, 259] on span "Add a Document Tag" at bounding box center [366, 263] width 97 height 10
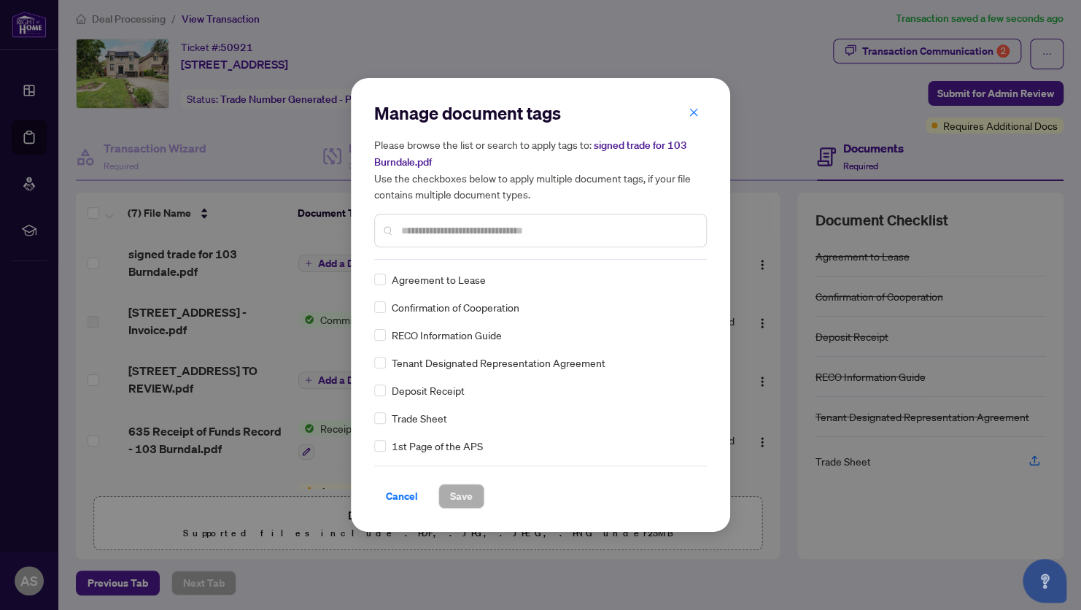
click at [505, 232] on input "text" at bounding box center [547, 231] width 293 height 16
type input "*****"
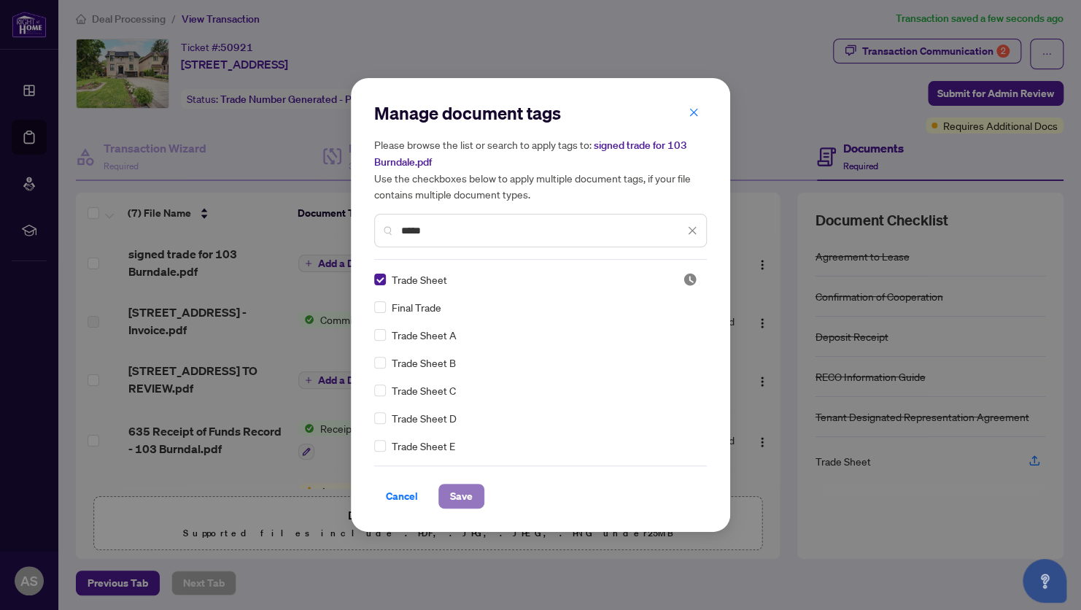
click at [465, 496] on span "Save" at bounding box center [461, 496] width 23 height 23
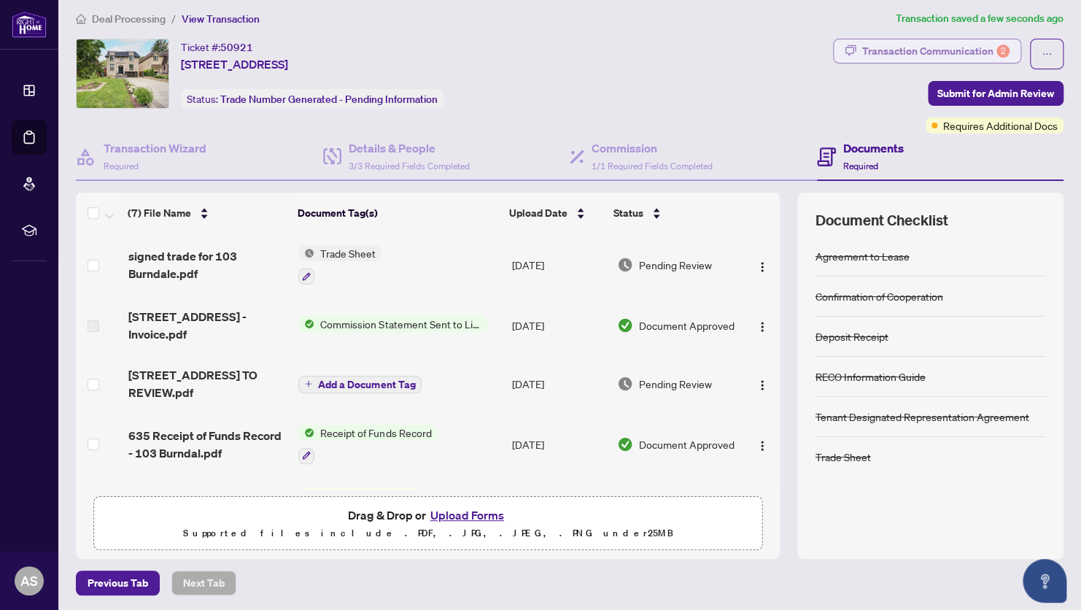
click at [943, 47] on div "Transaction Communication 2" at bounding box center [935, 50] width 147 height 23
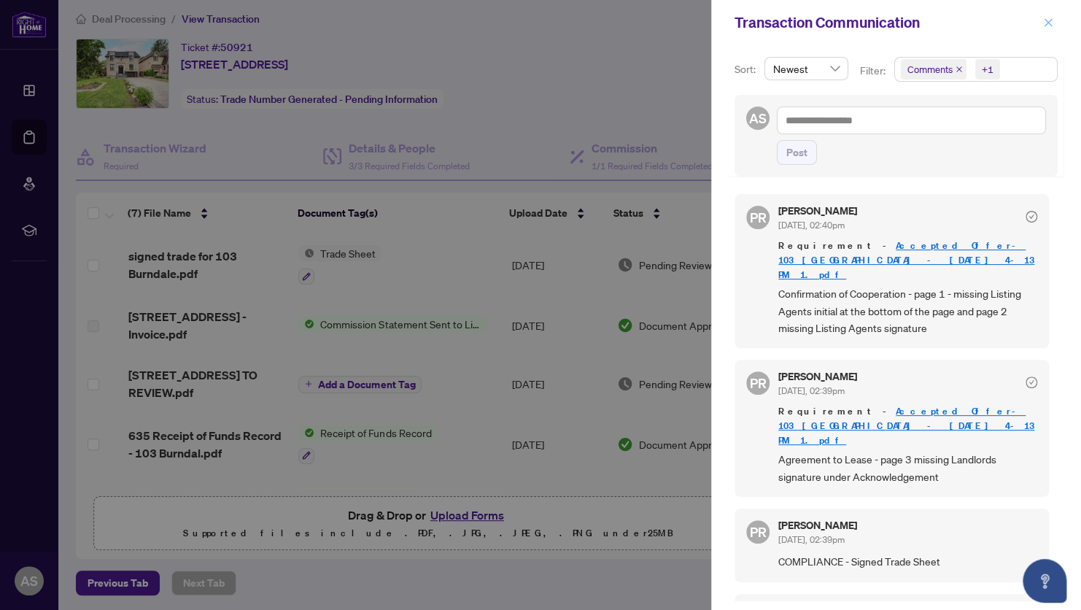
click at [1048, 19] on icon "close" at bounding box center [1048, 23] width 10 height 10
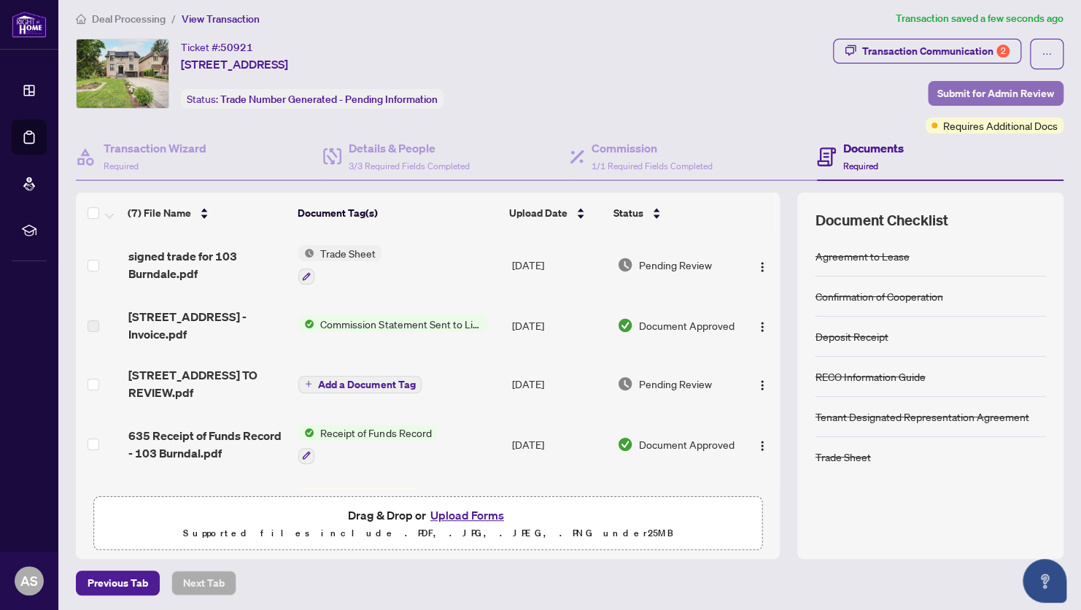
click at [985, 93] on span "Submit for Admin Review" at bounding box center [996, 93] width 117 height 23
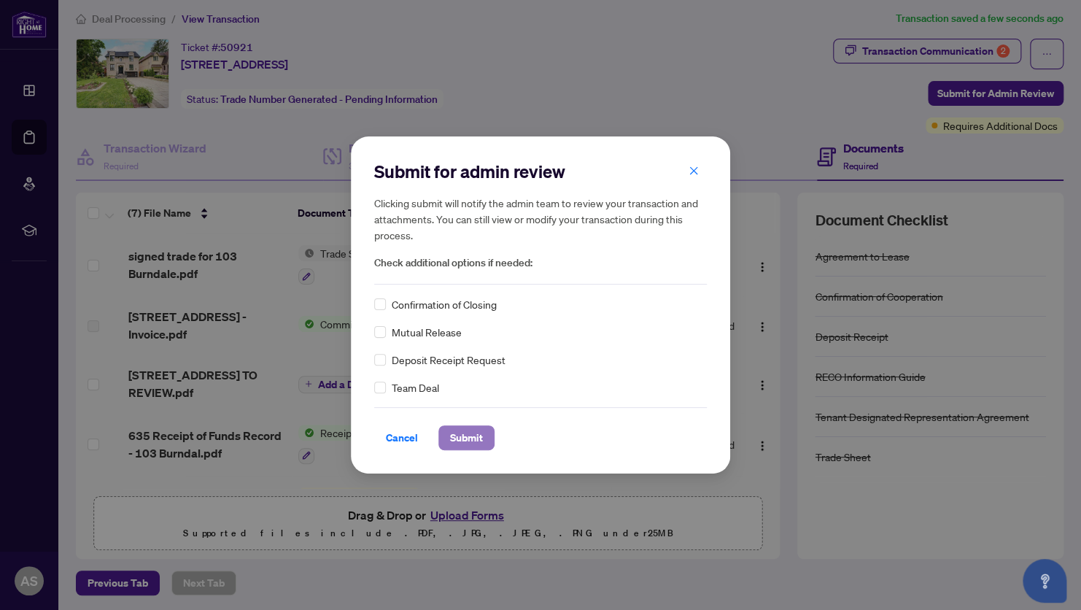
click at [464, 438] on span "Submit" at bounding box center [466, 437] width 33 height 23
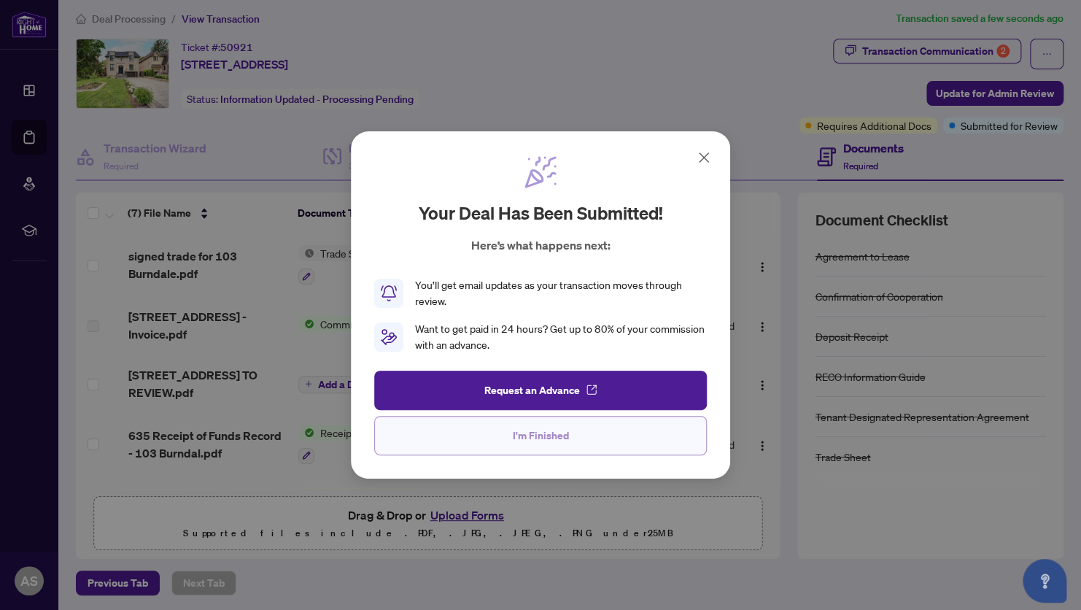
click at [561, 438] on span "I'm Finished" at bounding box center [541, 435] width 56 height 23
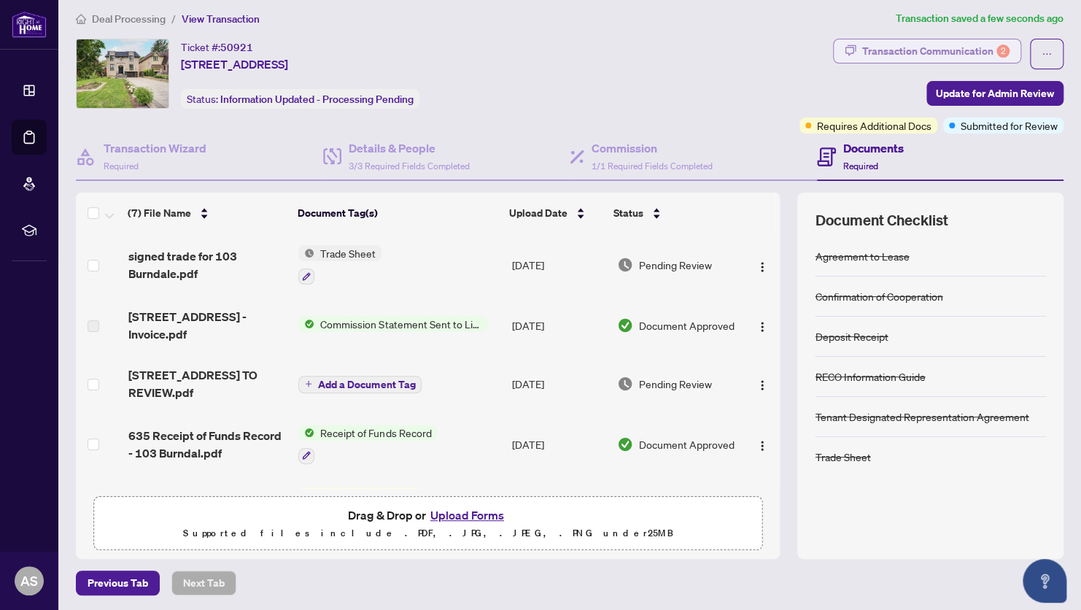
click at [949, 50] on div "Transaction Communication 2" at bounding box center [935, 50] width 147 height 23
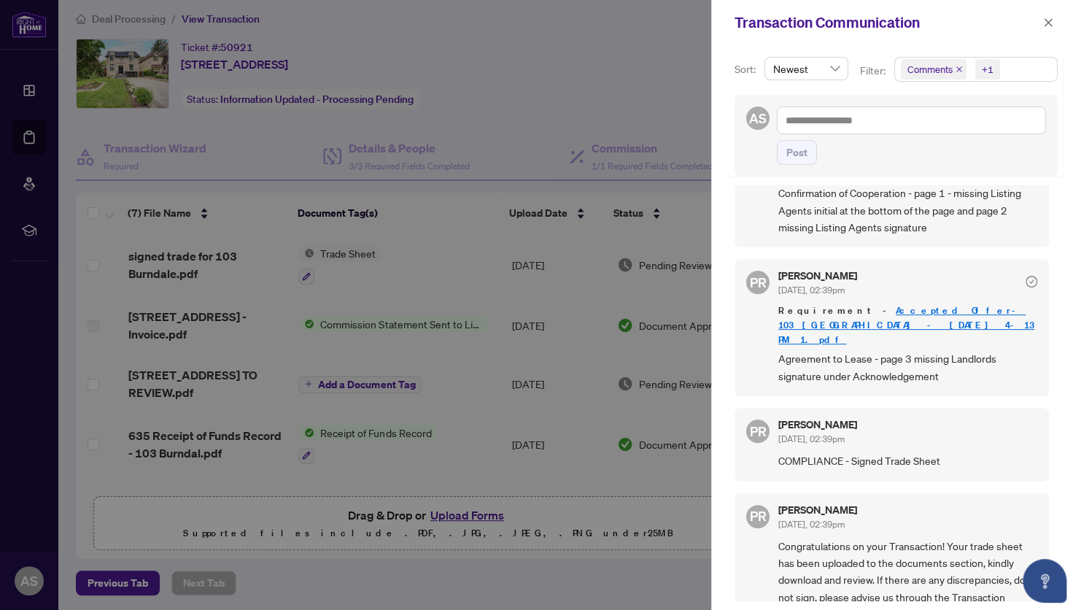
scroll to position [104, 0]
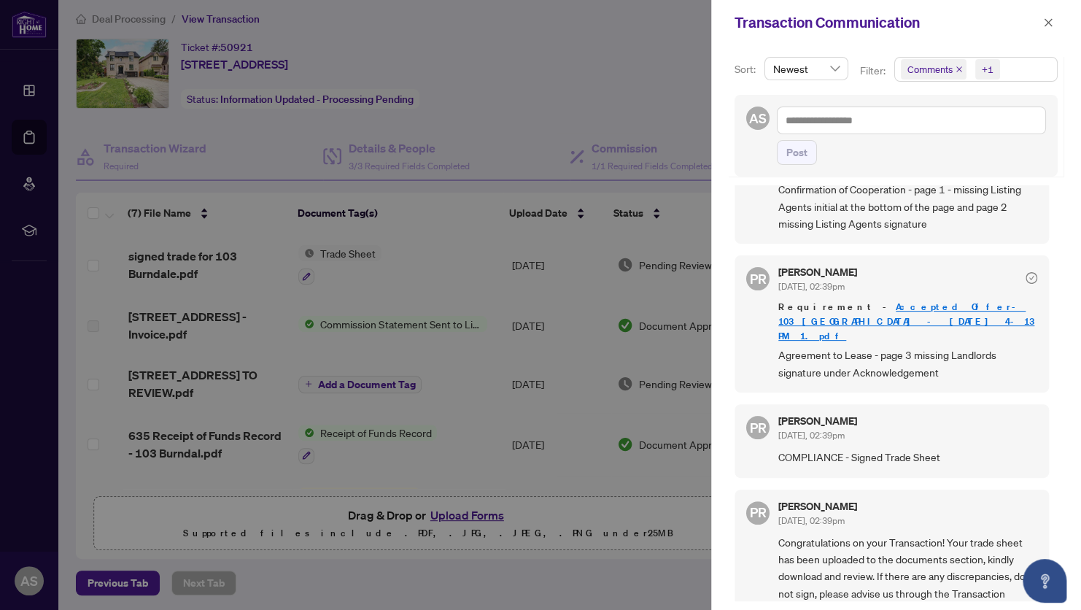
drag, startPoint x: 1056, startPoint y: 353, endPoint x: 1060, endPoint y: 382, distance: 29.5
click at [1060, 382] on div "Sort: Newest Filter: Comments +1 AS Post PR [PERSON_NAME] [DATE], 02:40pm Requi…" at bounding box center [896, 327] width 370 height 565
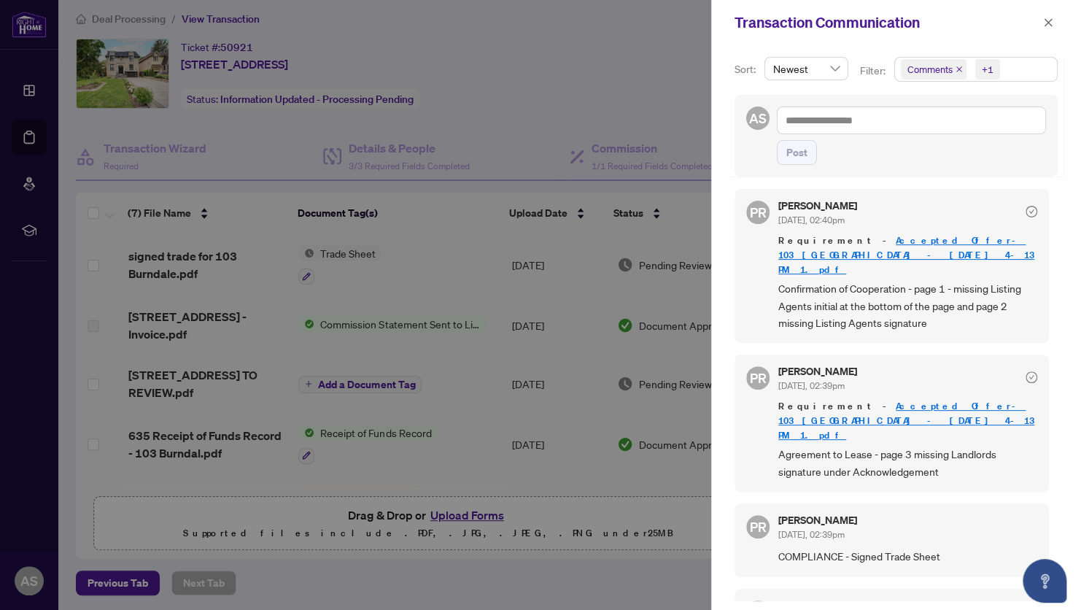
scroll to position [0, 0]
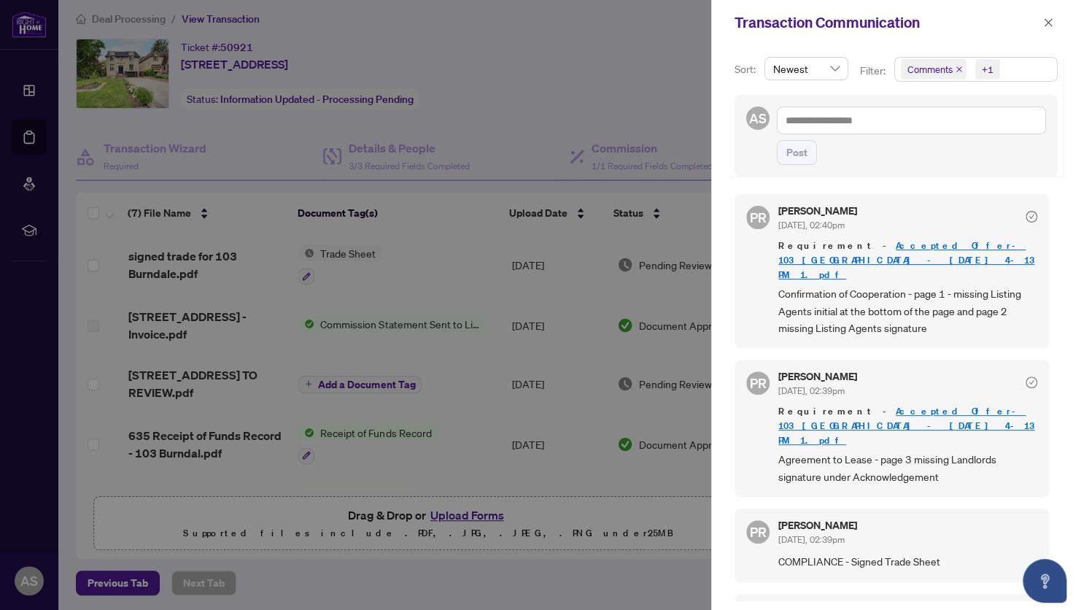
click at [1026, 213] on icon "check-circle" at bounding box center [1032, 217] width 12 height 12
drag, startPoint x: 1021, startPoint y: 213, endPoint x: 1051, endPoint y: 24, distance: 191.5
click at [1049, 22] on icon "close" at bounding box center [1048, 23] width 10 height 10
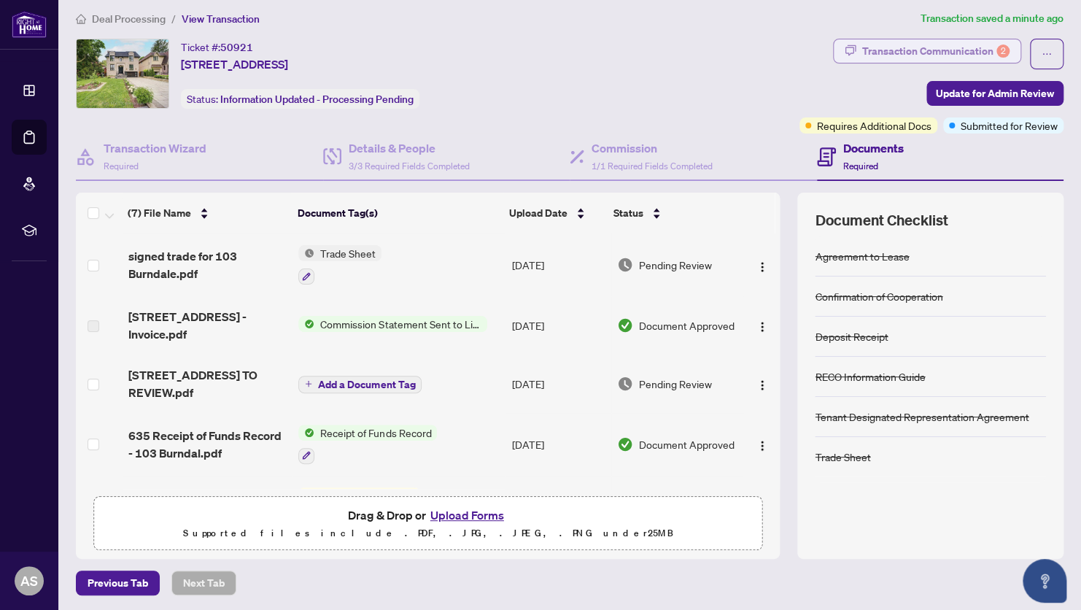
click at [981, 50] on div "Transaction Communication 2" at bounding box center [935, 50] width 147 height 23
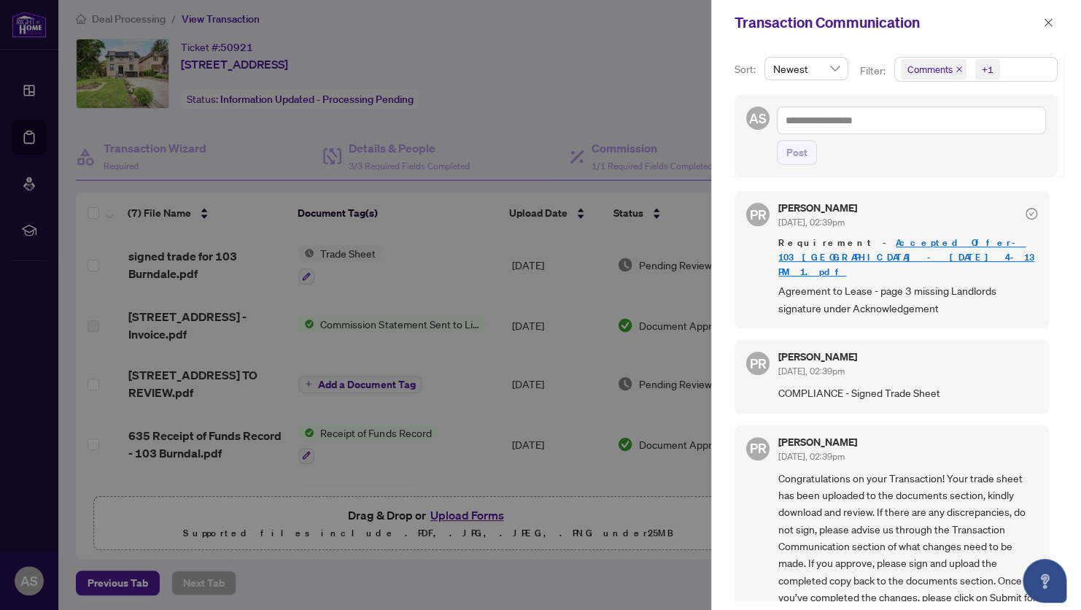
scroll to position [169, 0]
click at [1048, 21] on icon "close" at bounding box center [1048, 23] width 10 height 10
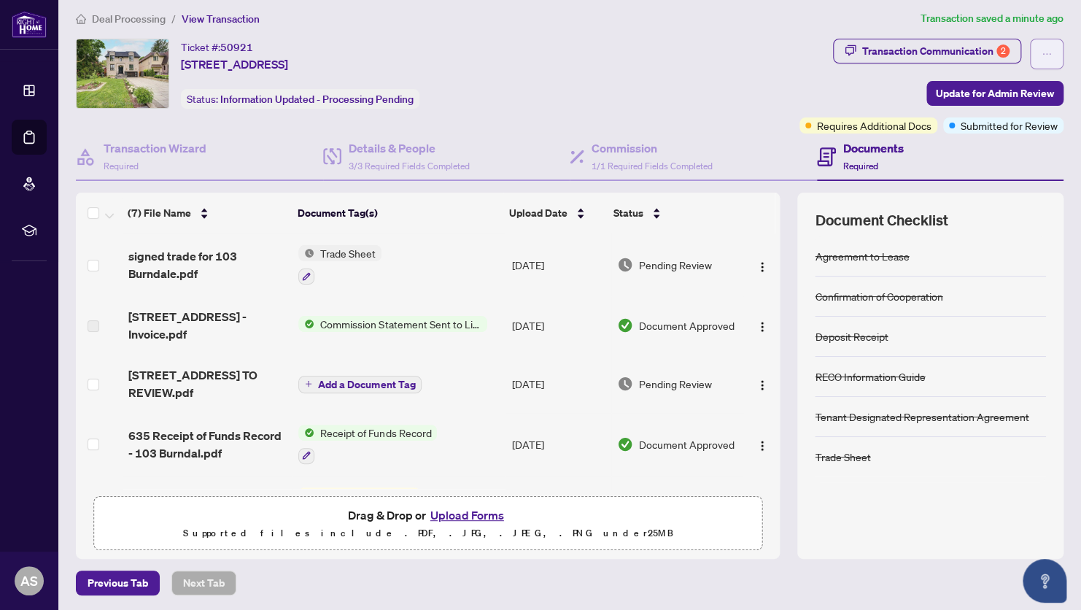
click at [1042, 51] on icon "ellipsis" at bounding box center [1047, 54] width 10 height 10
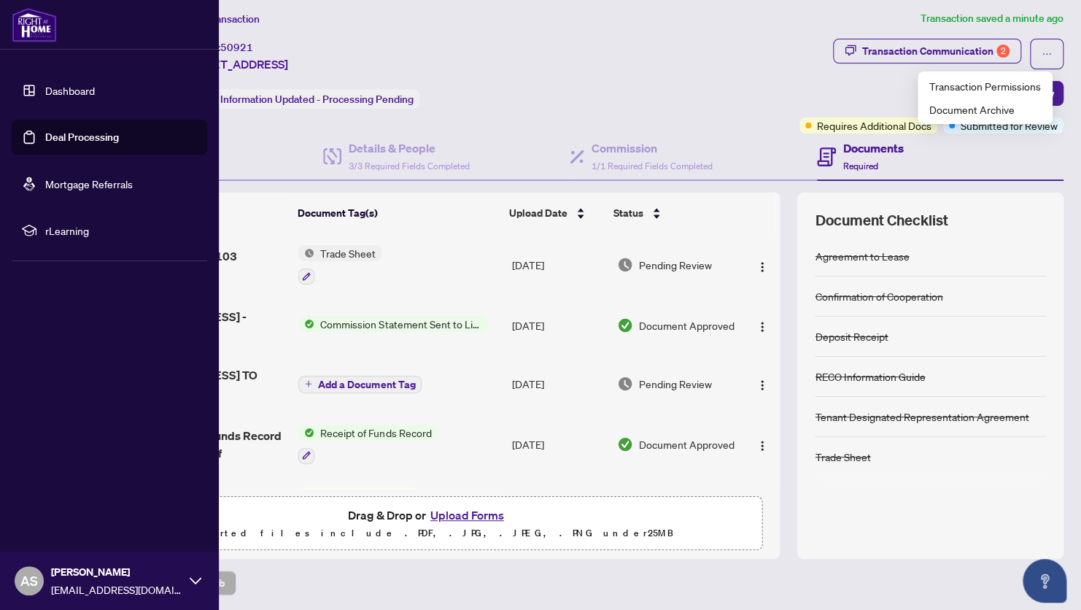
click at [196, 577] on icon at bounding box center [196, 581] width 12 height 12
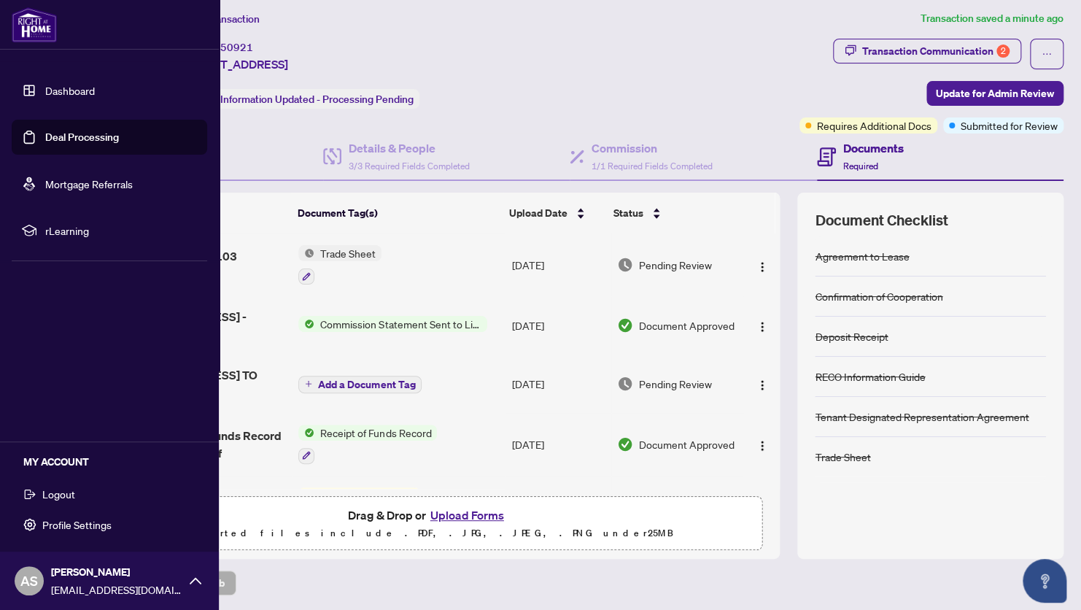
click at [71, 492] on span "Logout" at bounding box center [58, 493] width 33 height 23
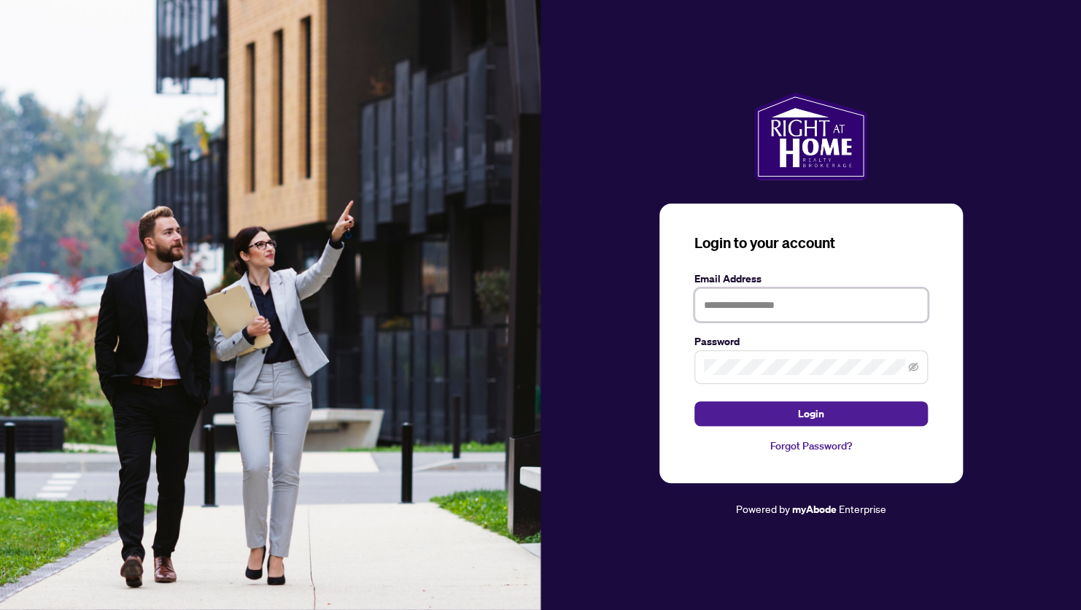
type input "**********"
